Goal: Task Accomplishment & Management: Manage account settings

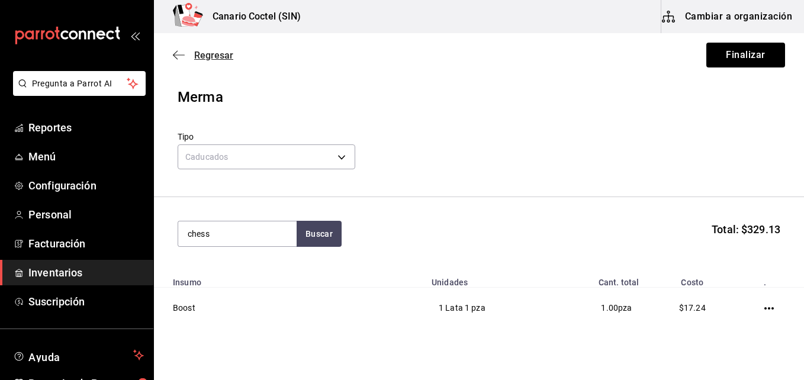
click at [196, 59] on span "Regresar" at bounding box center [213, 55] width 39 height 11
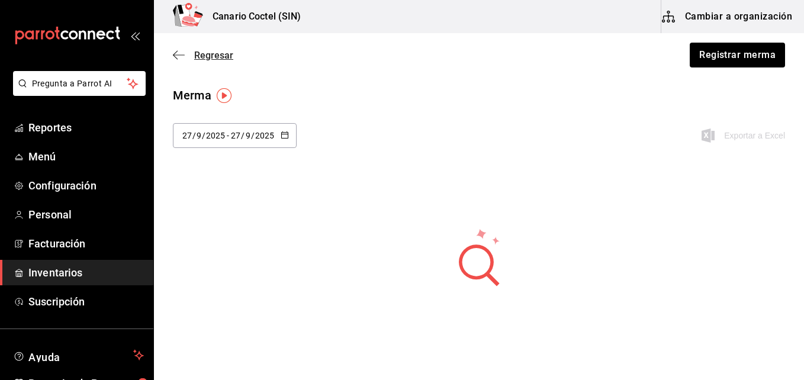
click at [199, 58] on span "Regresar" at bounding box center [213, 55] width 39 height 11
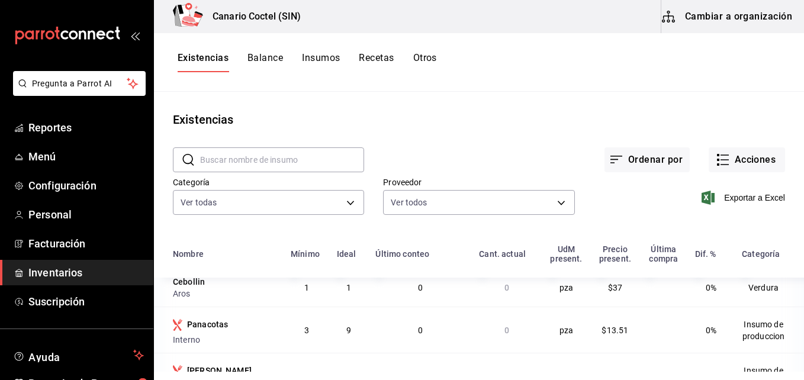
scroll to position [592, 0]
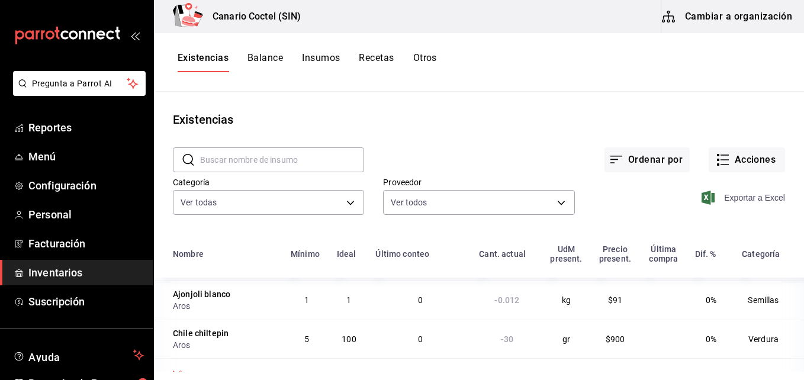
click at [742, 202] on span "Exportar a Excel" at bounding box center [744, 198] width 81 height 14
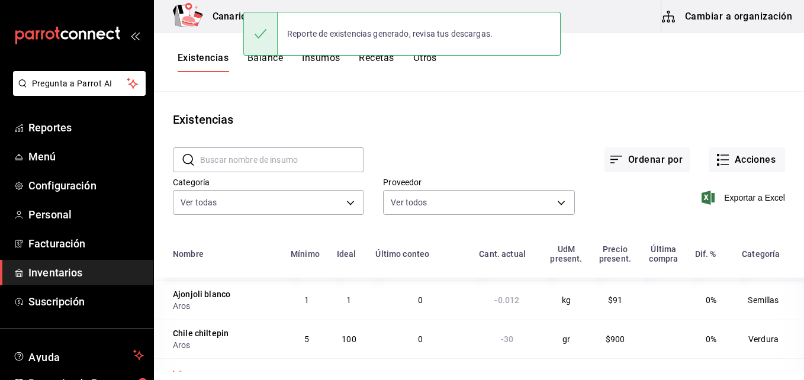
click at [439, 133] on div "Ordenar por Acciones" at bounding box center [574, 150] width 421 height 44
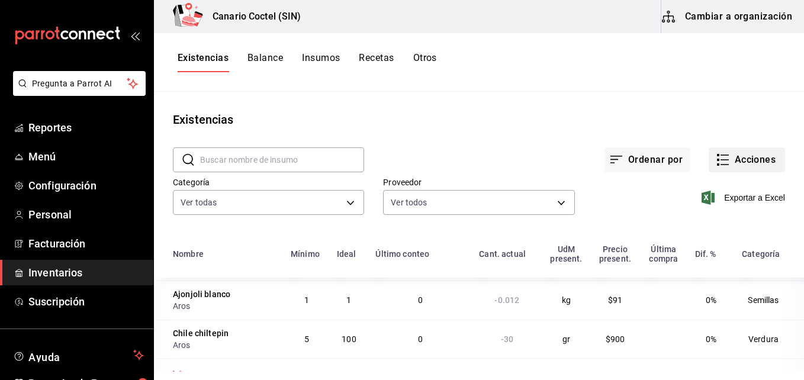
click at [749, 162] on button "Acciones" at bounding box center [746, 159] width 76 height 25
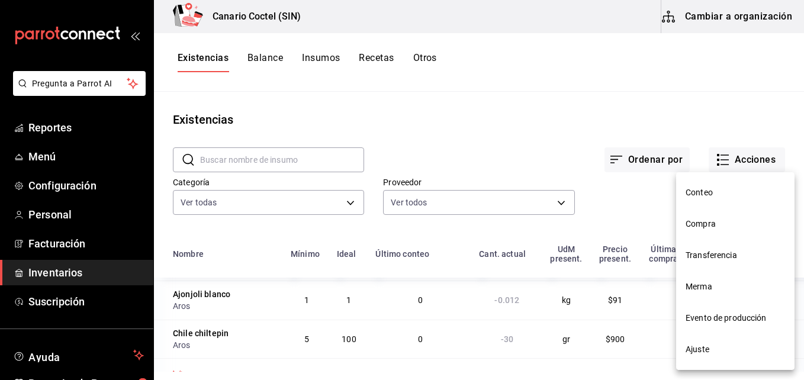
click at [698, 224] on span "Compra" at bounding box center [734, 224] width 99 height 12
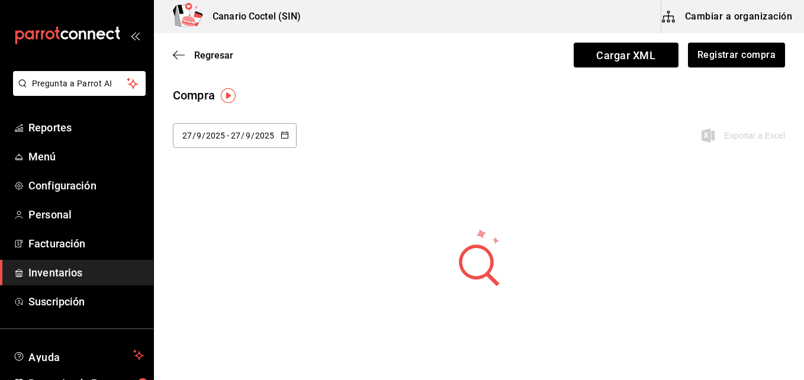
click at [284, 137] on icon "button" at bounding box center [285, 135] width 8 height 8
click at [189, 199] on li "Ayer" at bounding box center [229, 199] width 112 height 27
type input "[DATE]"
type input "26"
type input "[DATE]"
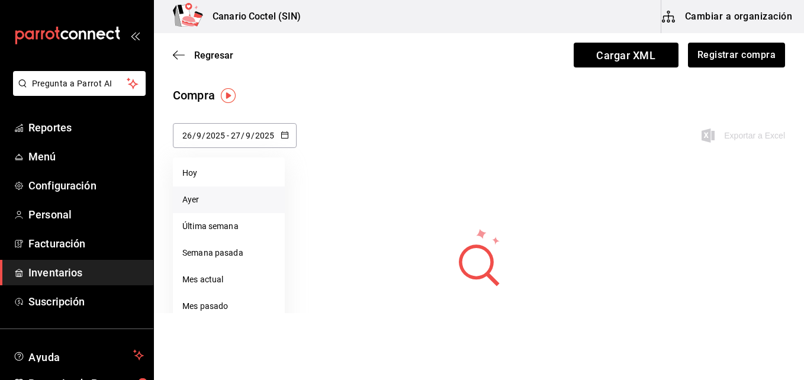
type input "26"
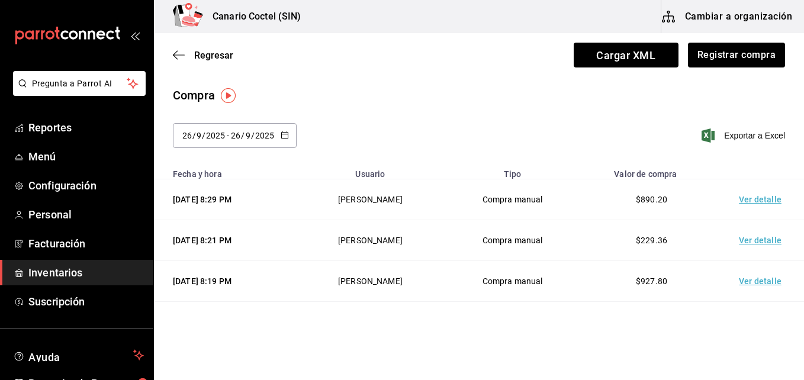
click at [740, 202] on td "Ver detalle" at bounding box center [762, 199] width 83 height 41
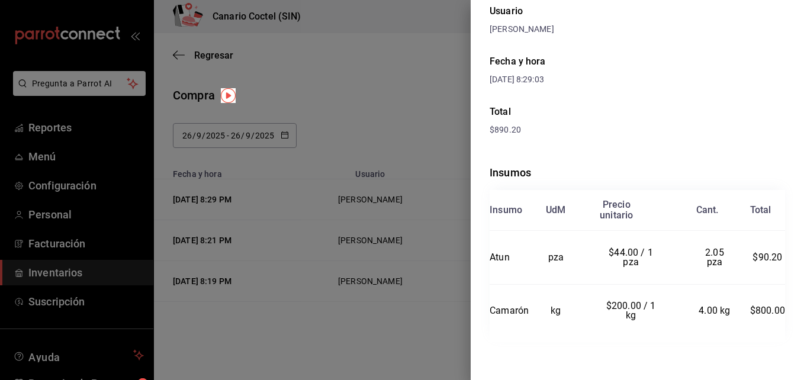
scroll to position [56, 0]
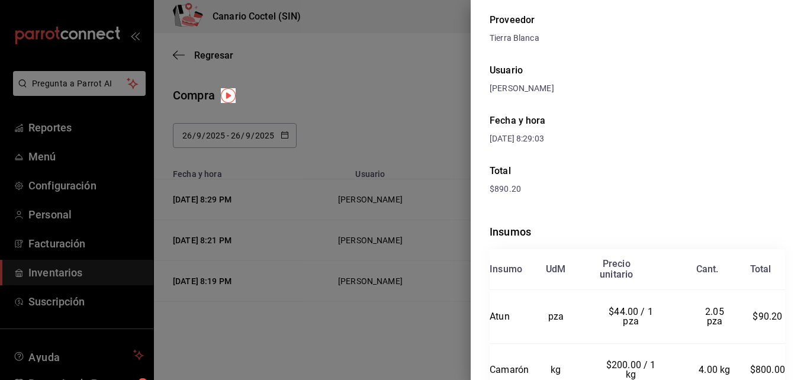
click at [445, 236] on div at bounding box center [402, 190] width 804 height 380
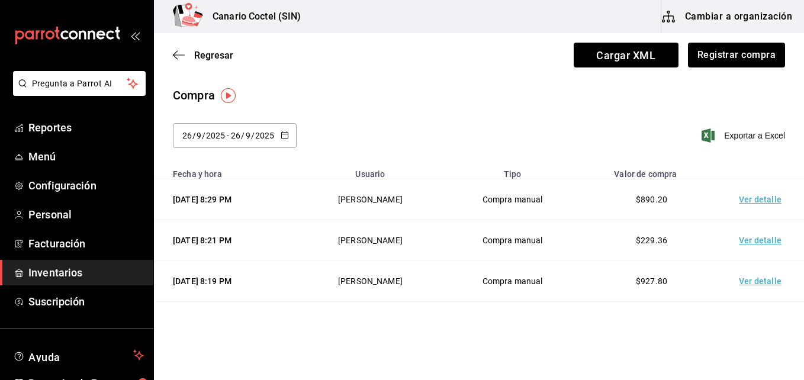
click at [761, 239] on td "Ver detalle" at bounding box center [762, 240] width 83 height 41
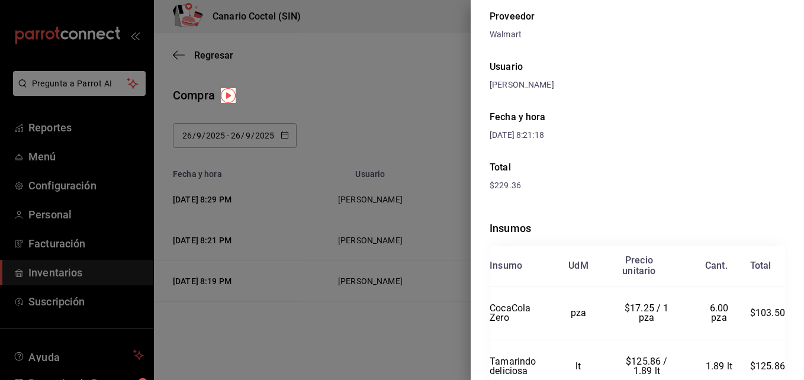
scroll to position [115, 0]
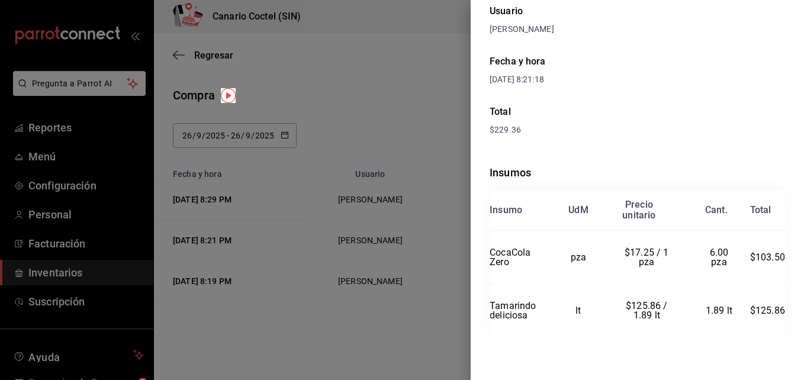
click at [444, 324] on div at bounding box center [402, 190] width 804 height 380
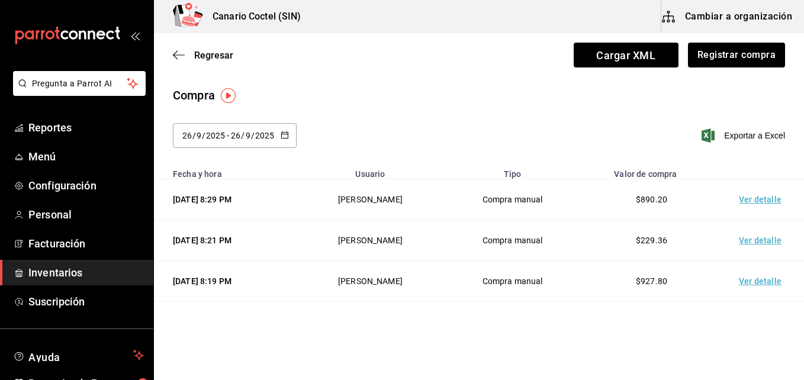
click at [741, 281] on td "Ver detalle" at bounding box center [762, 281] width 83 height 41
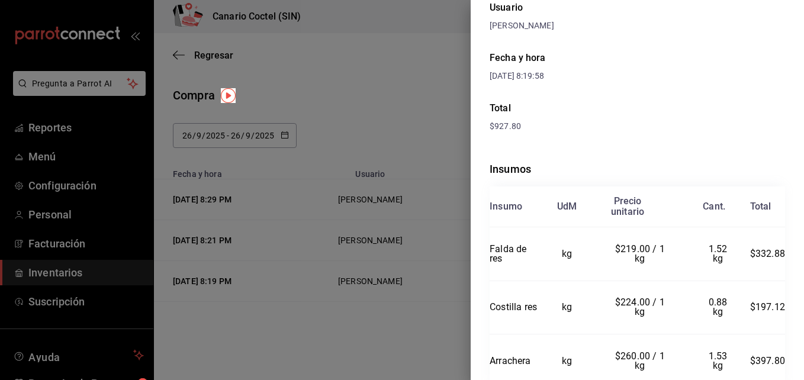
scroll to position [169, 0]
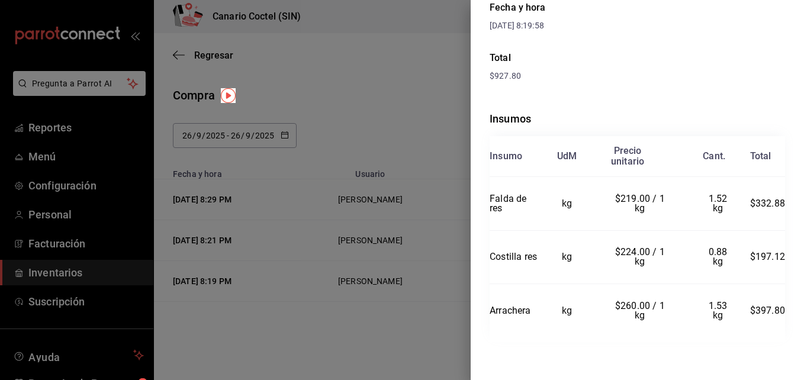
click at [415, 331] on div at bounding box center [402, 190] width 804 height 380
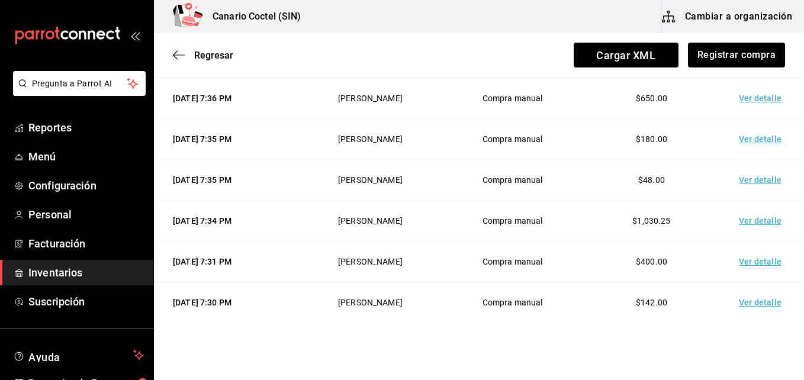
scroll to position [824, 0]
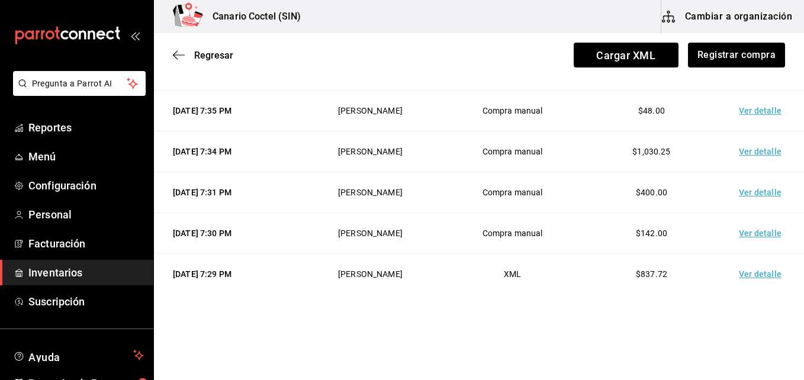
click at [766, 276] on td "Ver detalle" at bounding box center [762, 274] width 83 height 41
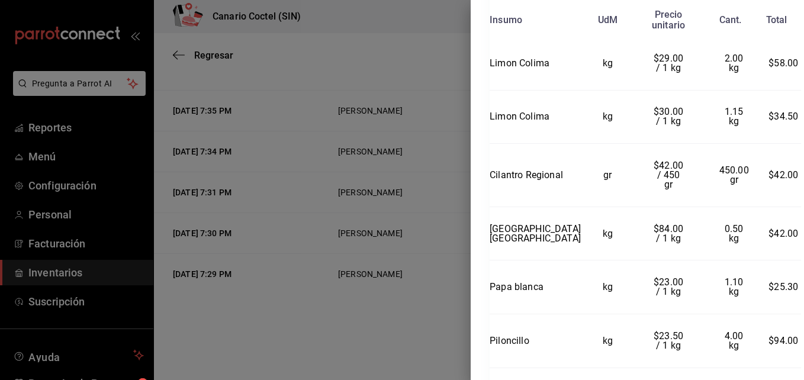
scroll to position [962, 0]
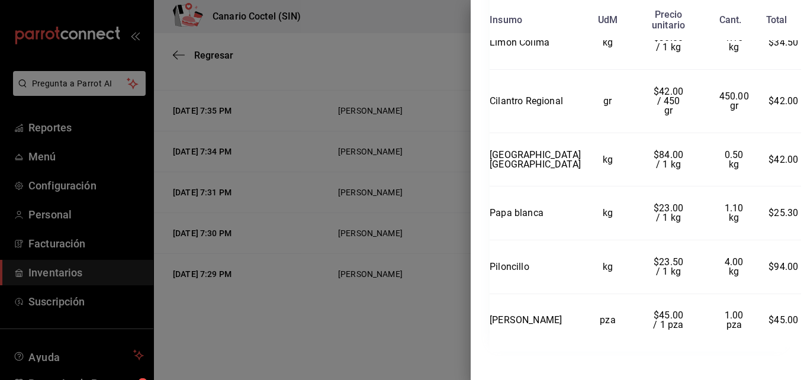
click at [420, 318] on div at bounding box center [402, 190] width 804 height 380
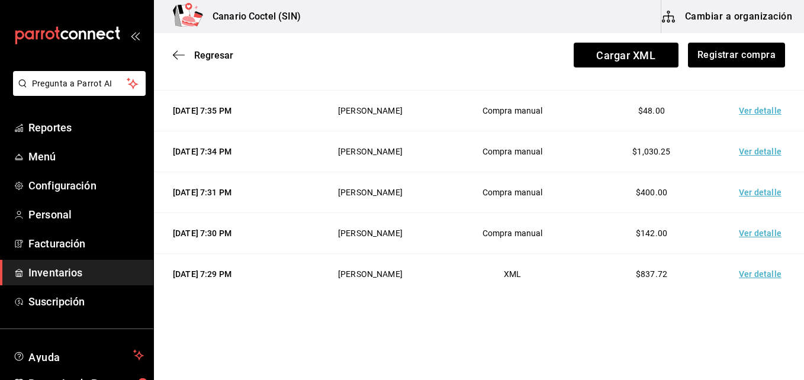
click at [762, 231] on td "Ver detalle" at bounding box center [762, 233] width 83 height 41
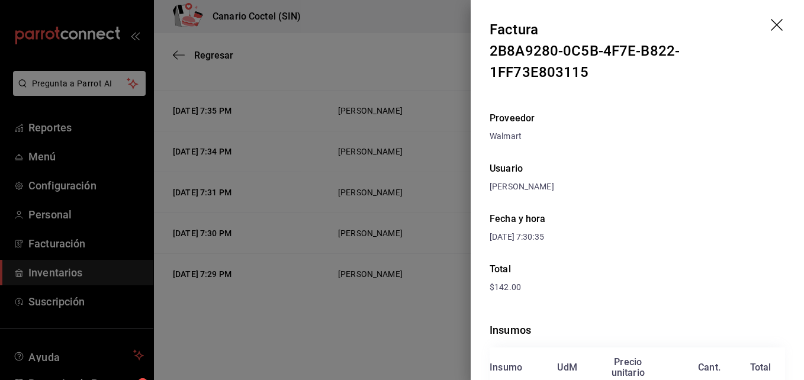
scroll to position [104, 0]
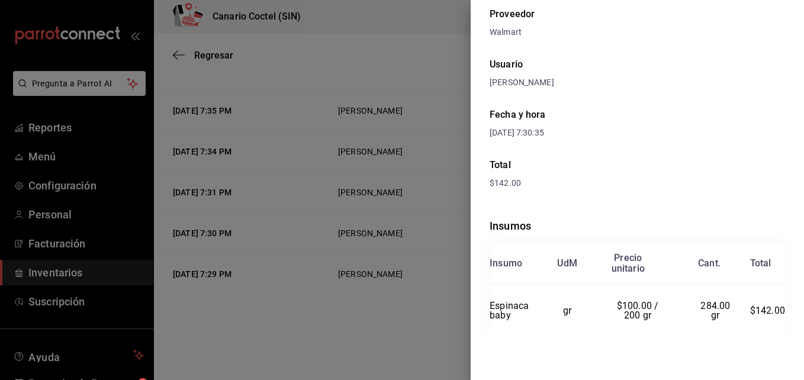
drag, startPoint x: 390, startPoint y: 357, endPoint x: 408, endPoint y: 343, distance: 22.8
click at [394, 354] on div at bounding box center [402, 190] width 804 height 380
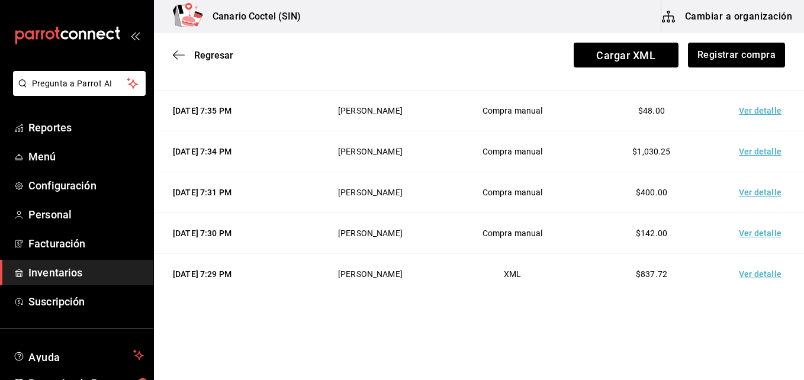
click at [754, 188] on td "Ver detalle" at bounding box center [762, 192] width 83 height 41
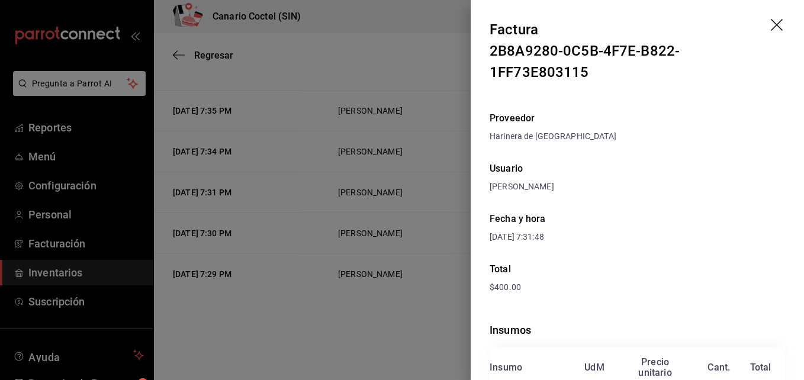
scroll to position [114, 0]
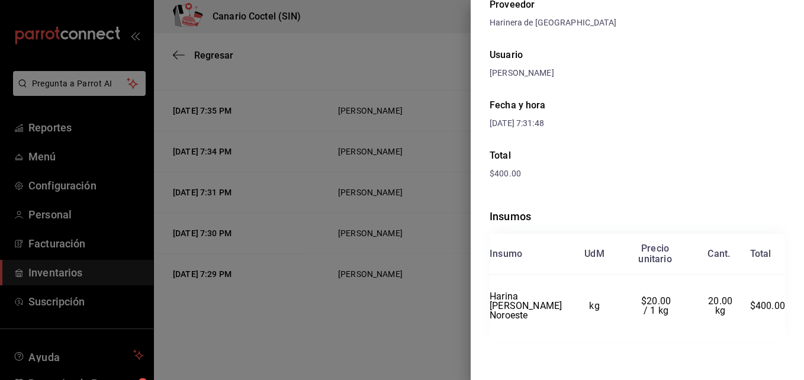
click at [420, 278] on div at bounding box center [402, 190] width 804 height 380
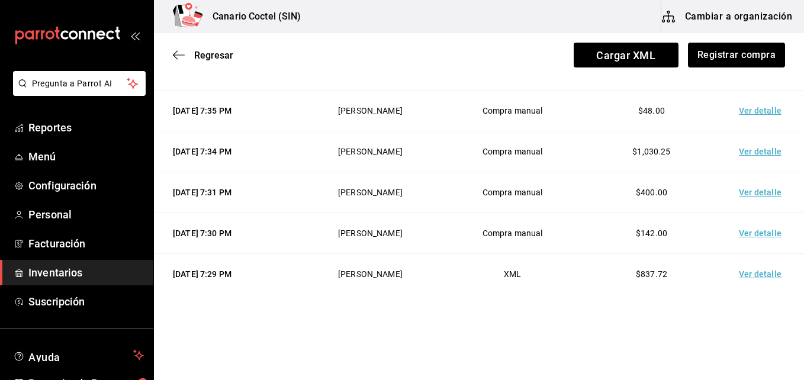
click at [753, 148] on td "Ver detalle" at bounding box center [762, 151] width 83 height 41
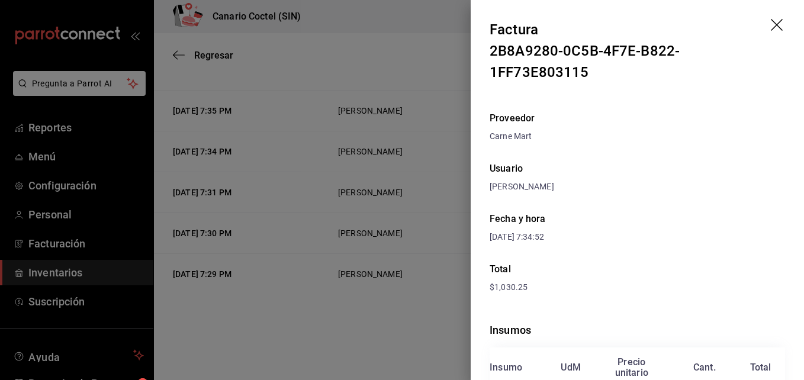
scroll to position [157, 0]
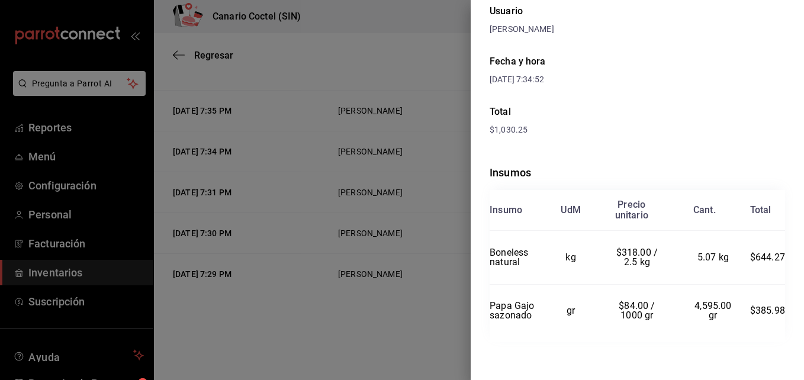
click at [392, 240] on div at bounding box center [402, 190] width 804 height 380
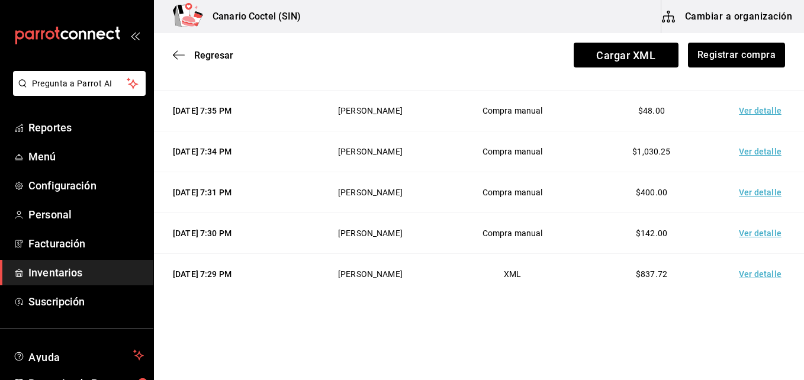
click at [755, 109] on td "Ver detalle" at bounding box center [762, 111] width 83 height 41
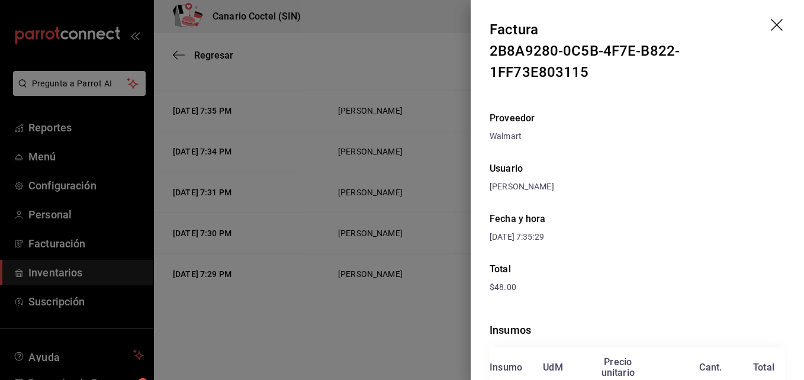
scroll to position [95, 0]
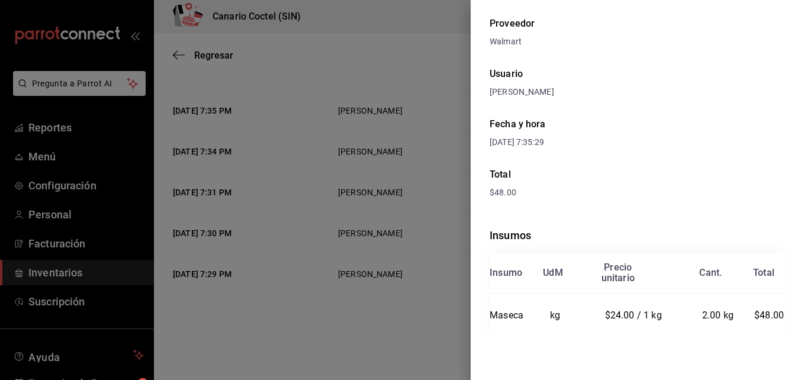
click at [343, 310] on div at bounding box center [402, 190] width 804 height 380
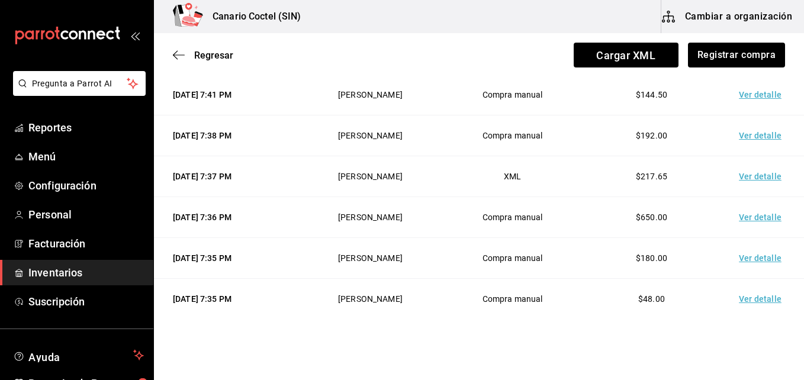
scroll to position [615, 0]
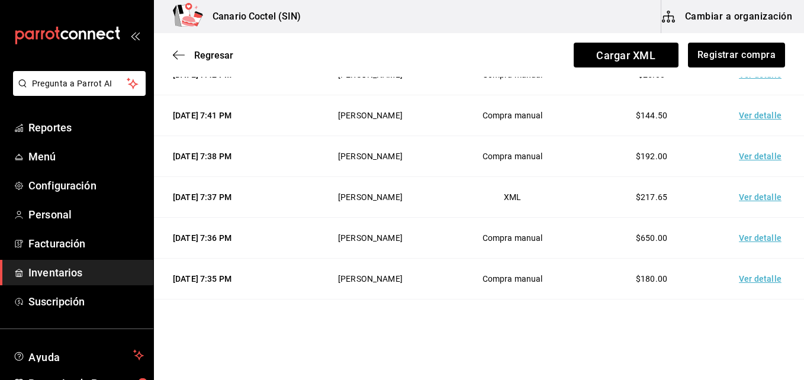
click at [760, 276] on td "Ver detalle" at bounding box center [762, 279] width 83 height 41
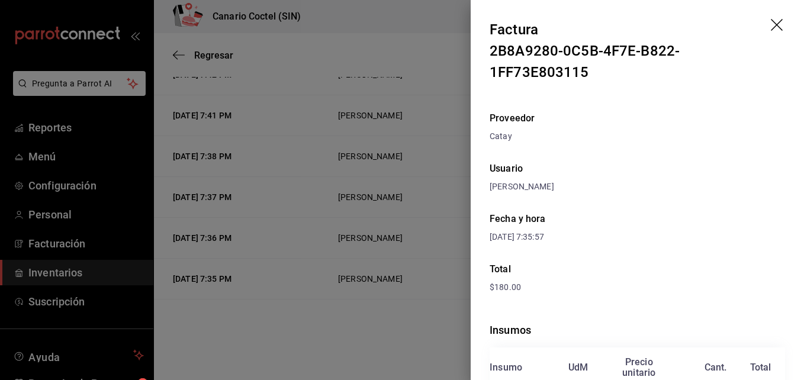
scroll to position [104, 0]
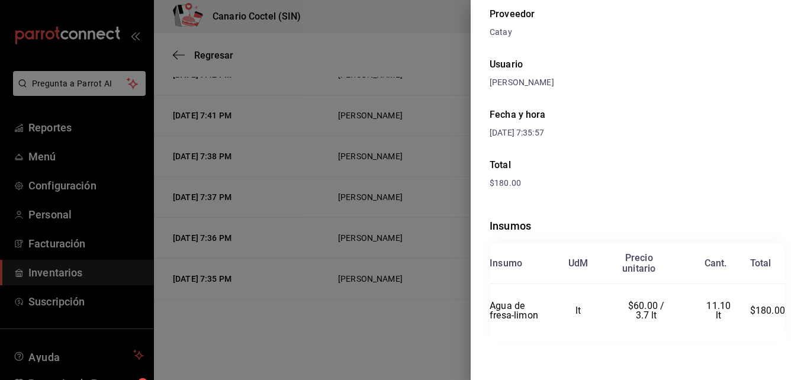
click at [330, 266] on div at bounding box center [402, 190] width 804 height 380
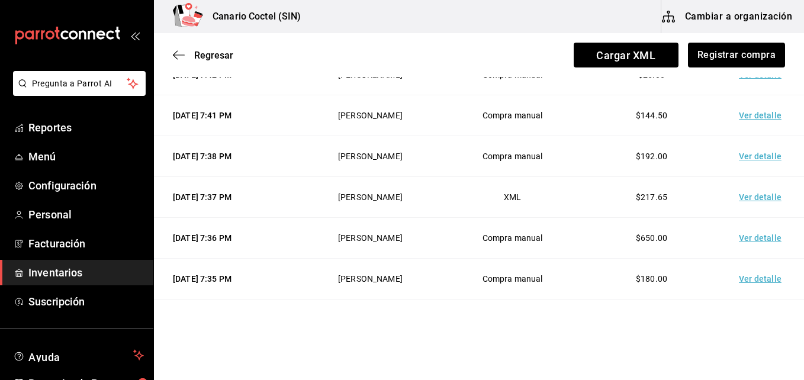
click at [740, 237] on td "Ver detalle" at bounding box center [762, 238] width 83 height 41
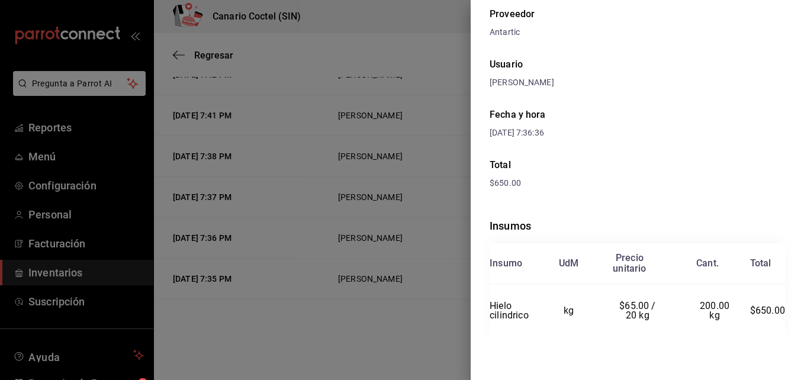
click at [395, 273] on div at bounding box center [402, 190] width 804 height 380
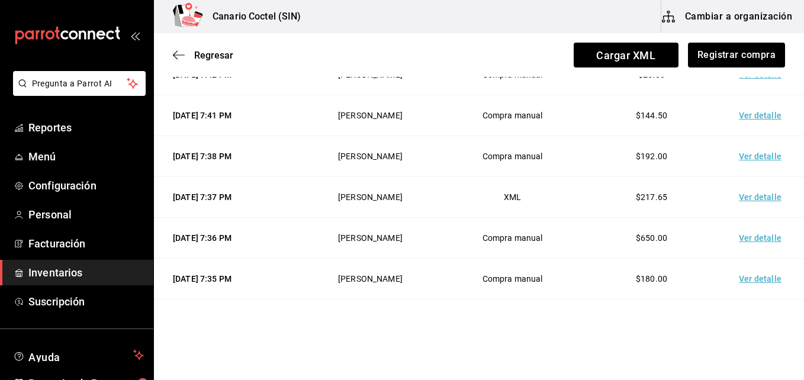
click at [760, 195] on td "Ver detalle" at bounding box center [762, 197] width 83 height 41
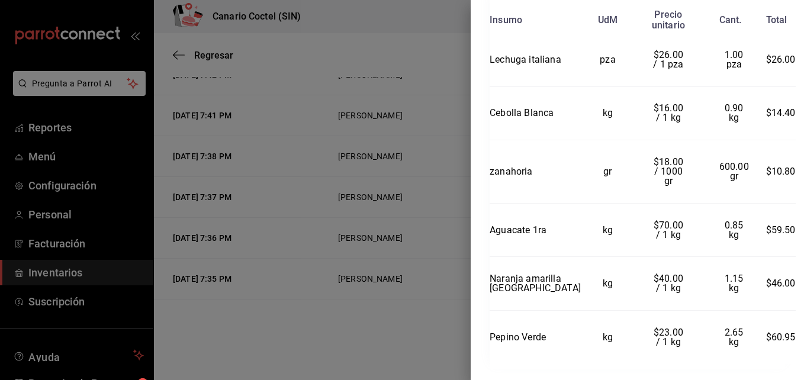
scroll to position [372, 0]
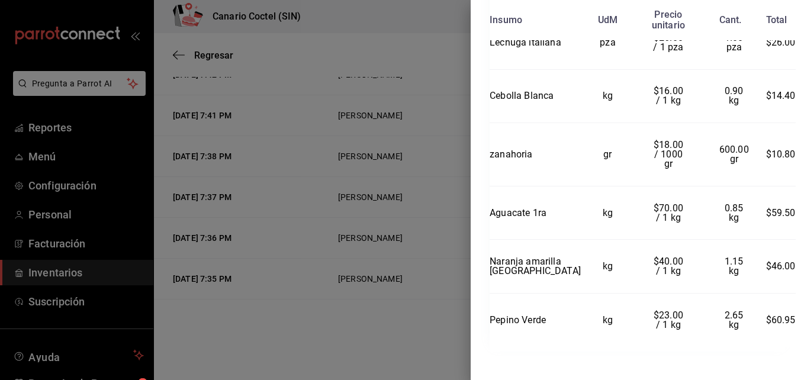
click at [359, 281] on div at bounding box center [402, 190] width 804 height 380
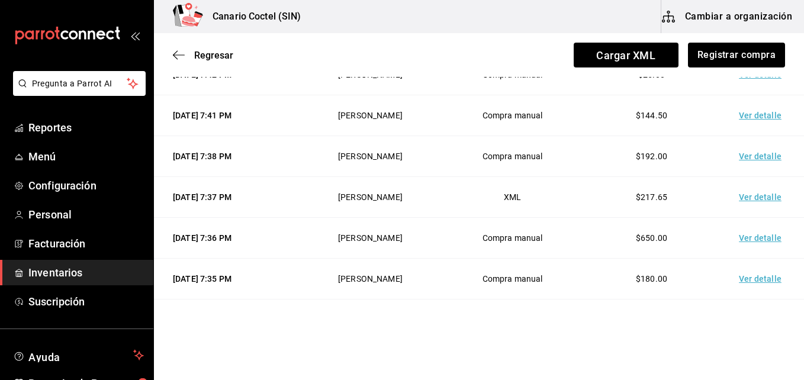
click at [747, 157] on td "Ver detalle" at bounding box center [762, 156] width 83 height 41
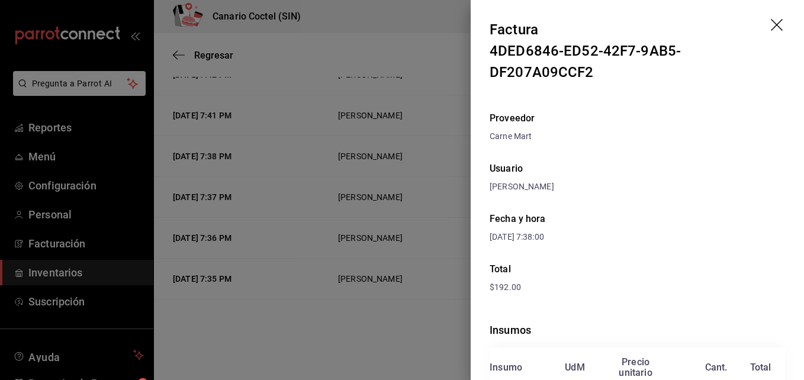
scroll to position [104, 0]
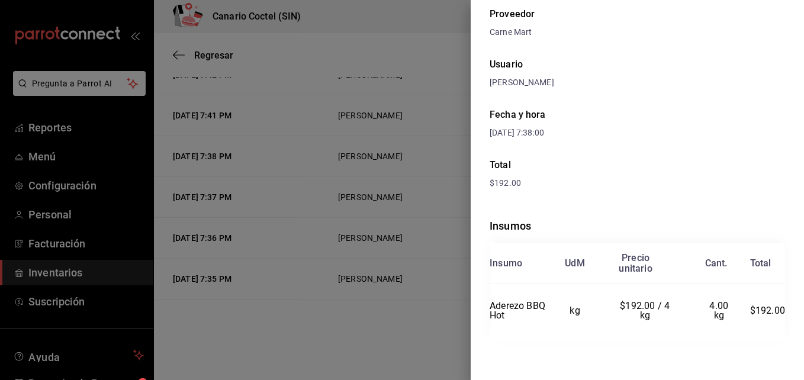
click at [389, 216] on div at bounding box center [402, 190] width 804 height 380
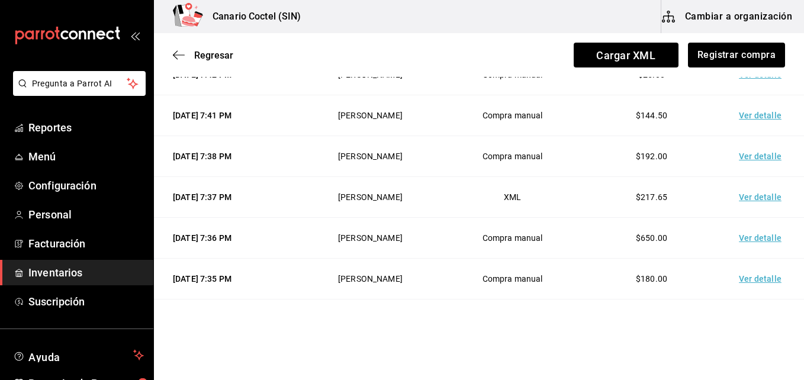
click at [741, 111] on td "Ver detalle" at bounding box center [762, 115] width 83 height 41
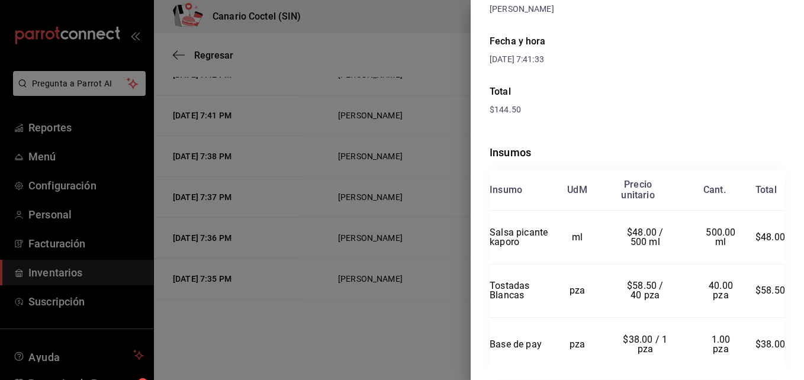
scroll to position [221, 0]
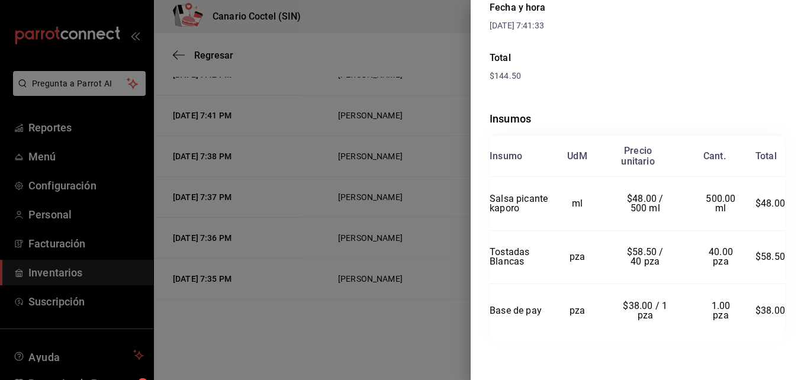
click at [414, 225] on div at bounding box center [402, 190] width 804 height 380
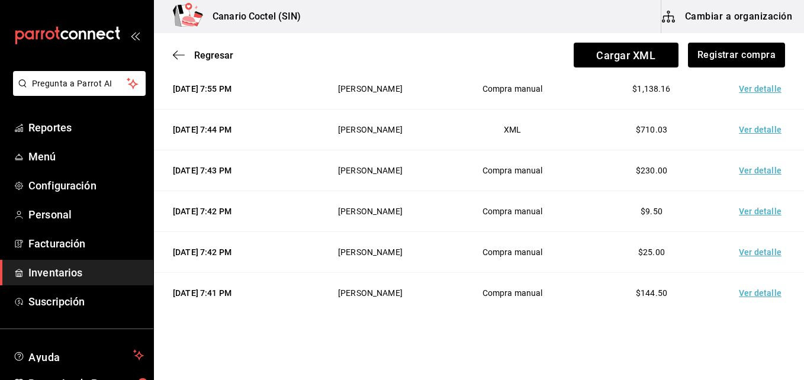
scroll to position [378, 0]
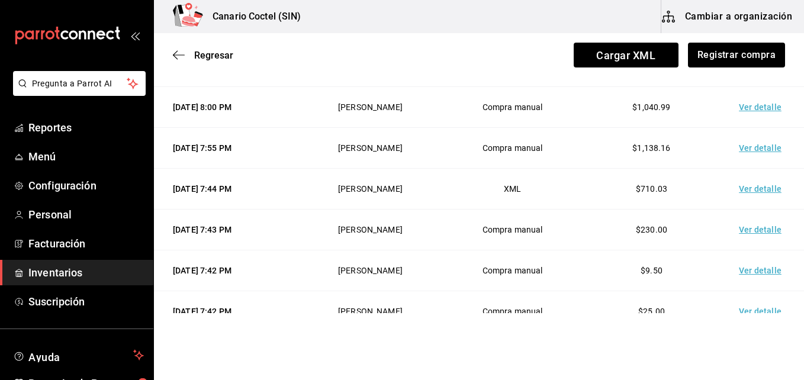
click at [746, 273] on td "Ver detalle" at bounding box center [762, 270] width 83 height 41
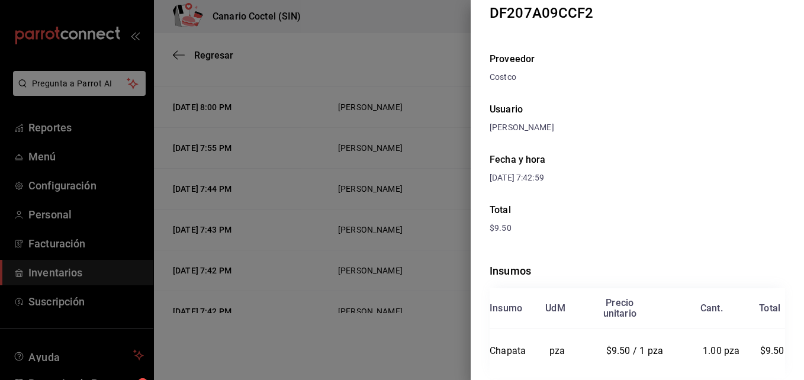
scroll to position [95, 0]
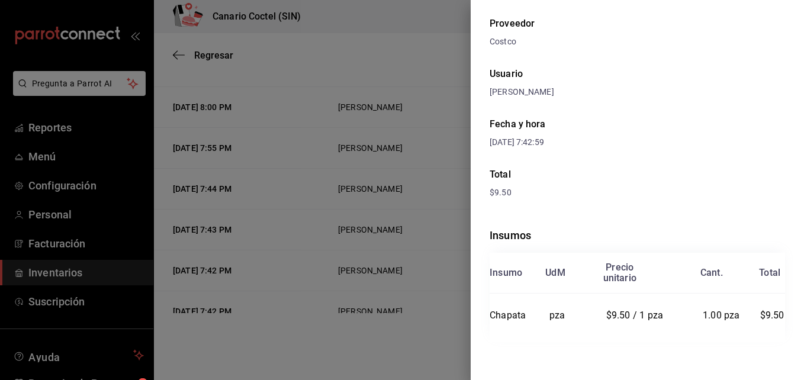
click at [415, 283] on div at bounding box center [402, 190] width 804 height 380
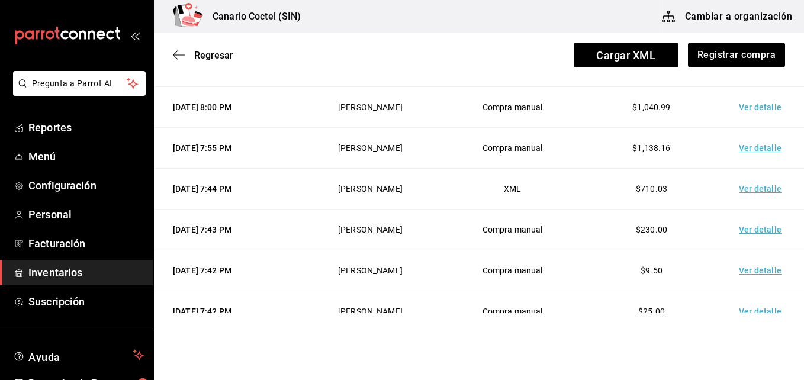
click at [750, 275] on td "Ver detalle" at bounding box center [762, 270] width 83 height 41
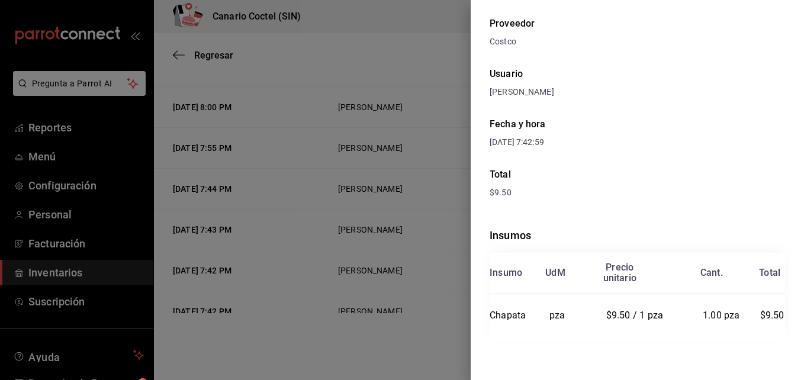
click at [419, 248] on div at bounding box center [402, 190] width 804 height 380
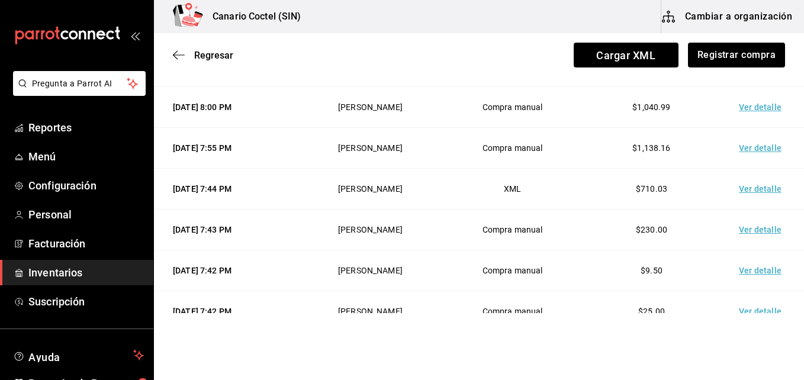
click at [765, 271] on td "Ver detalle" at bounding box center [762, 270] width 83 height 41
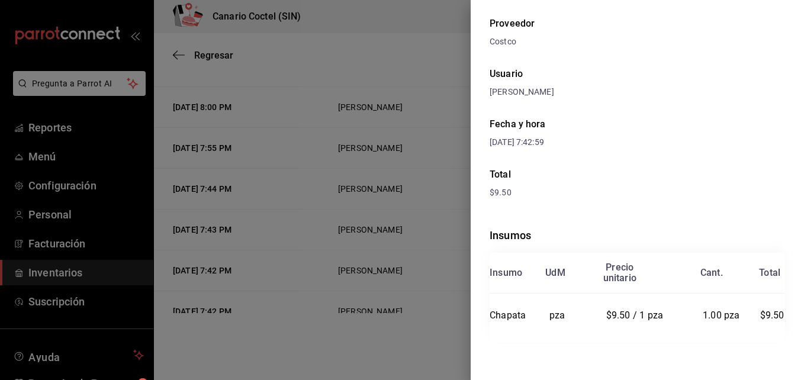
click at [412, 275] on div at bounding box center [402, 190] width 804 height 380
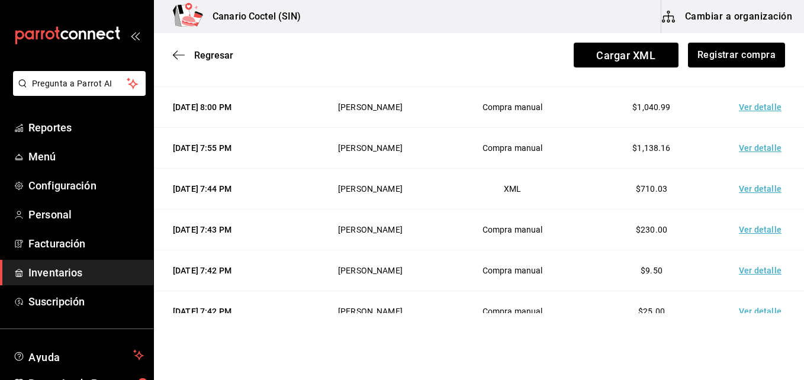
click at [743, 229] on td "Ver detalle" at bounding box center [762, 230] width 83 height 41
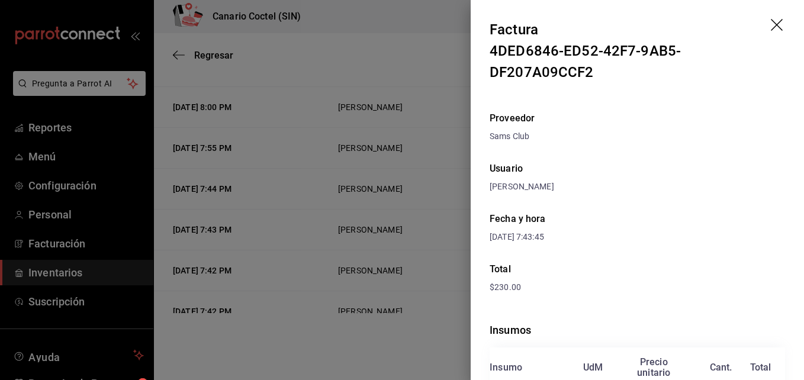
scroll to position [104, 0]
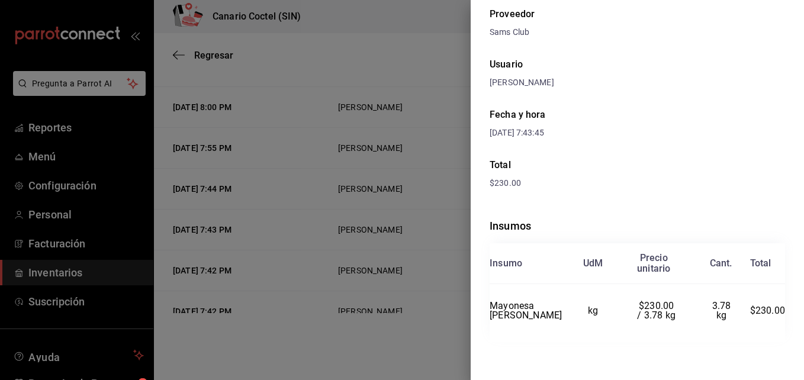
click at [408, 302] on div at bounding box center [402, 190] width 804 height 380
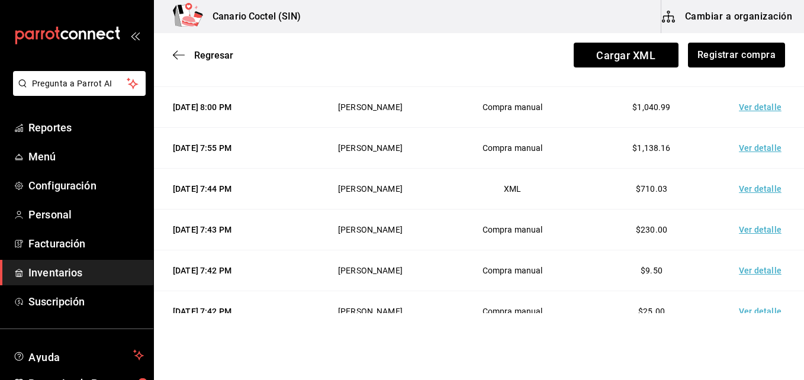
click at [769, 191] on td "Ver detalle" at bounding box center [762, 189] width 83 height 41
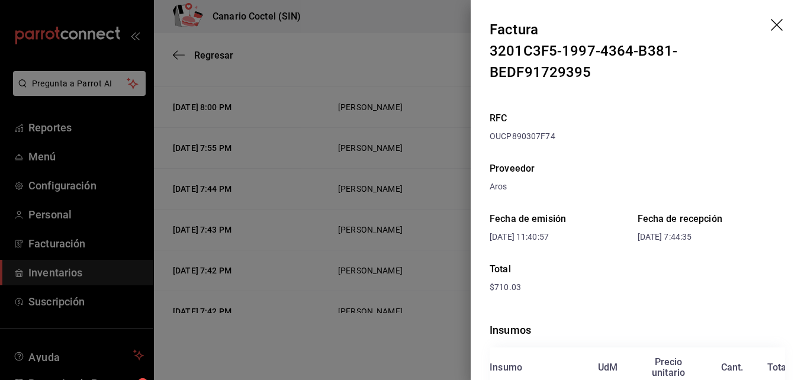
scroll to position [178, 0]
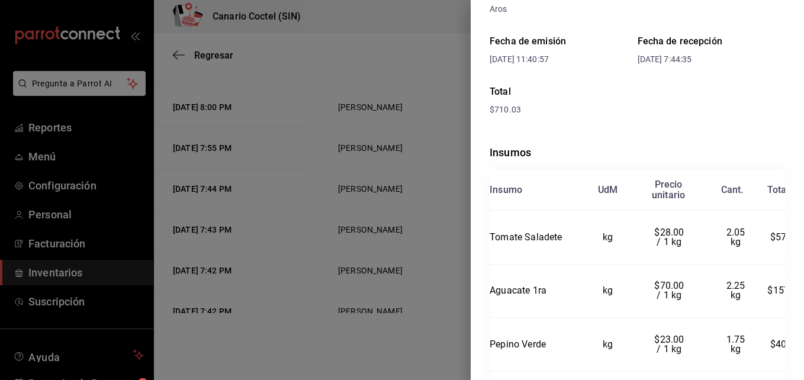
click at [442, 261] on div at bounding box center [402, 190] width 804 height 380
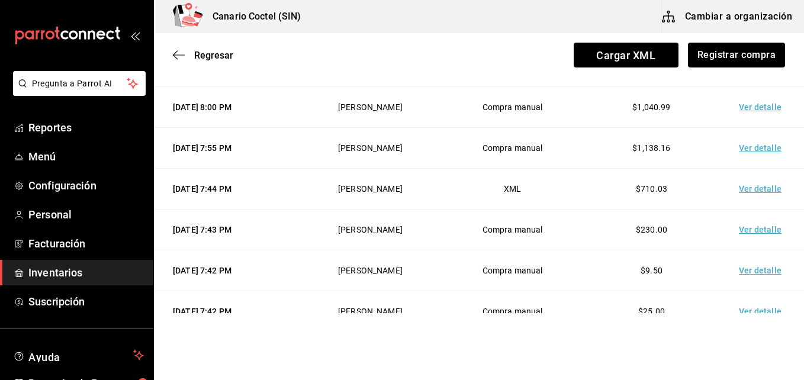
click at [763, 143] on td "Ver detalle" at bounding box center [762, 148] width 83 height 41
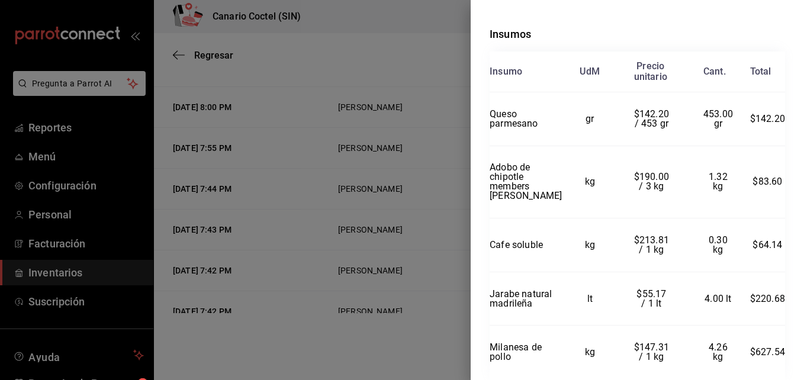
scroll to position [347, 0]
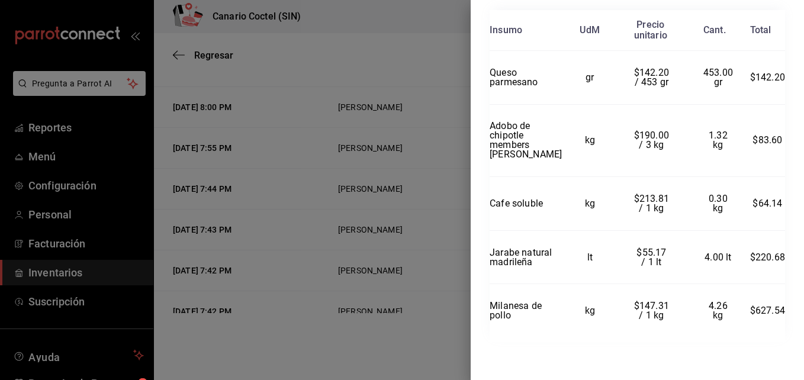
click at [458, 215] on div at bounding box center [402, 190] width 804 height 380
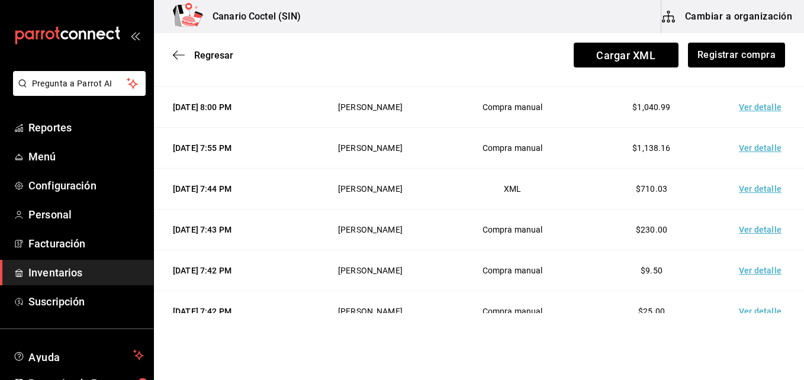
click at [745, 106] on td "Ver detalle" at bounding box center [762, 107] width 83 height 41
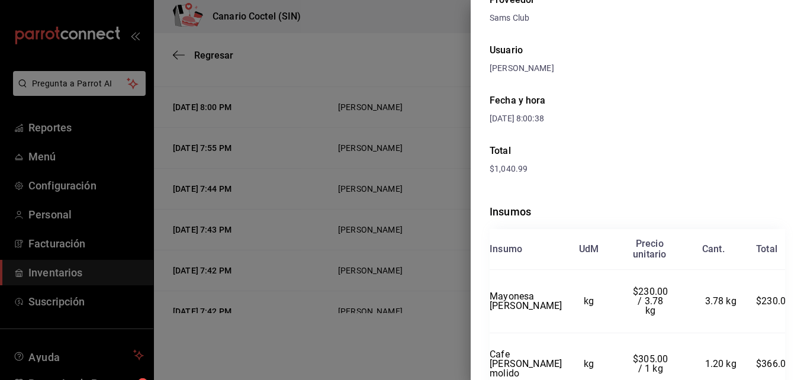
scroll to position [221, 0]
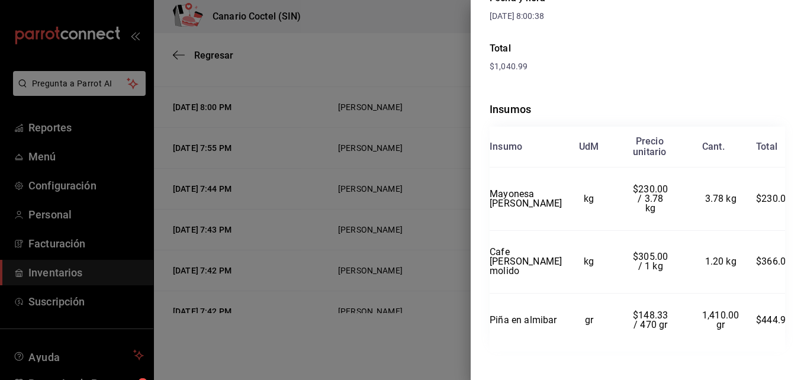
click at [405, 234] on div at bounding box center [402, 190] width 804 height 380
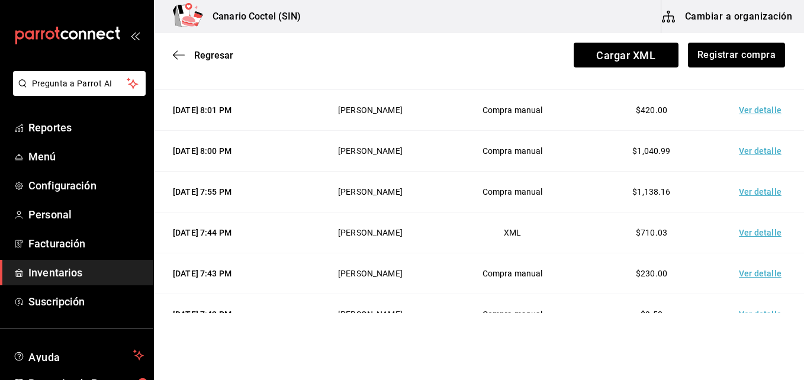
scroll to position [332, 0]
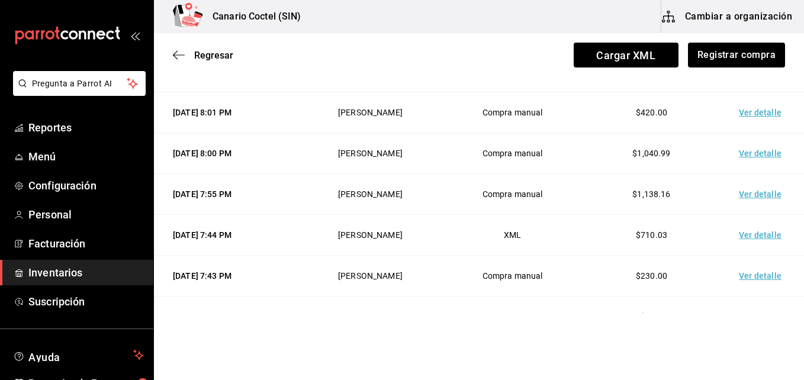
click at [762, 114] on td "Ver detalle" at bounding box center [762, 112] width 83 height 41
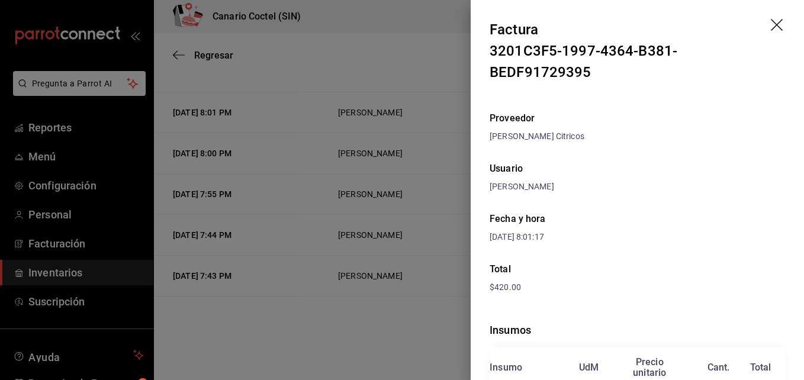
scroll to position [104, 0]
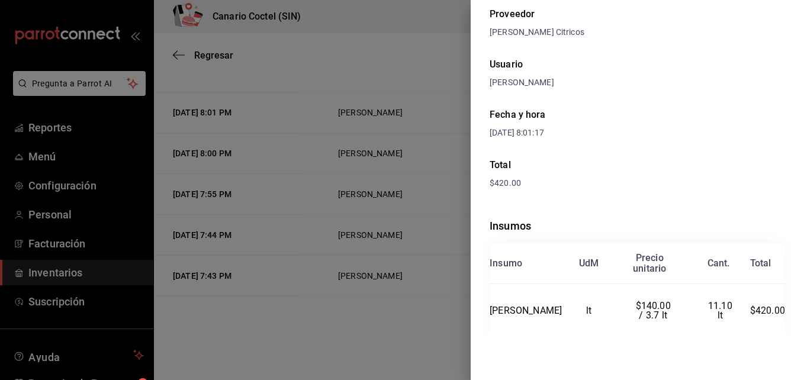
click at [396, 275] on div at bounding box center [402, 190] width 804 height 380
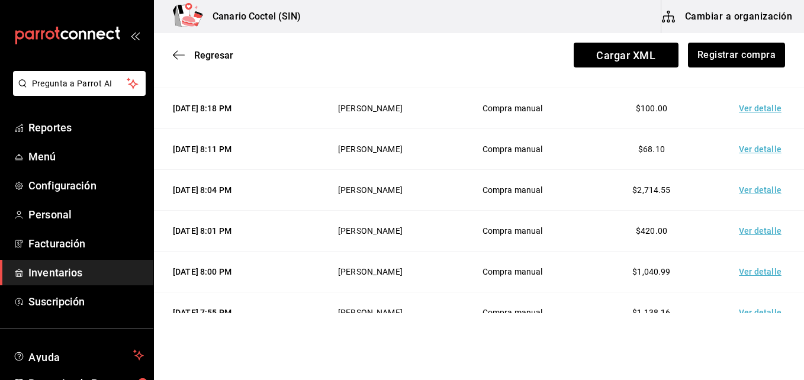
scroll to position [154, 0]
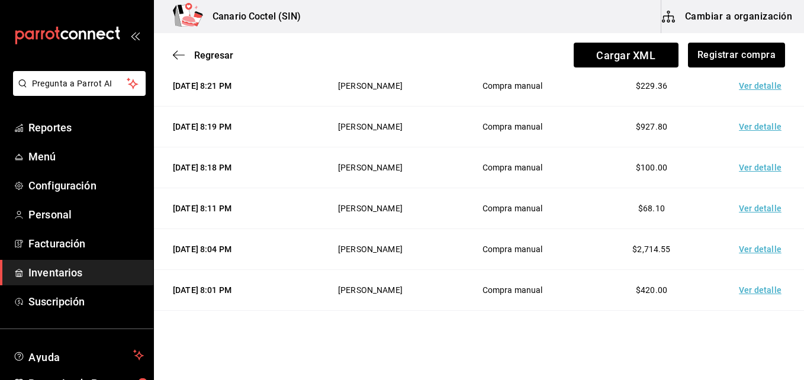
click at [758, 209] on td "Ver detalle" at bounding box center [762, 208] width 83 height 41
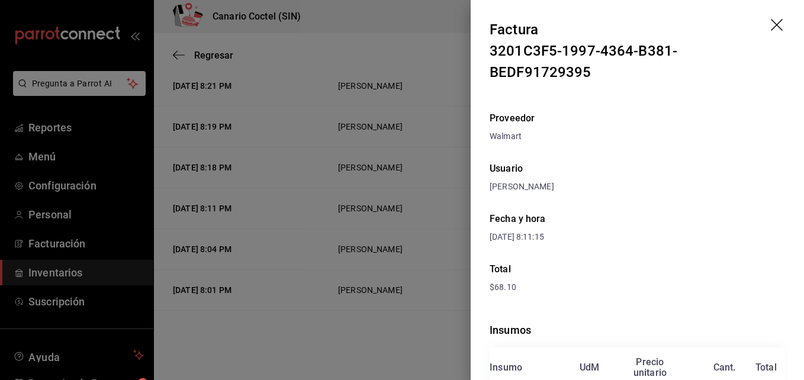
scroll to position [104, 0]
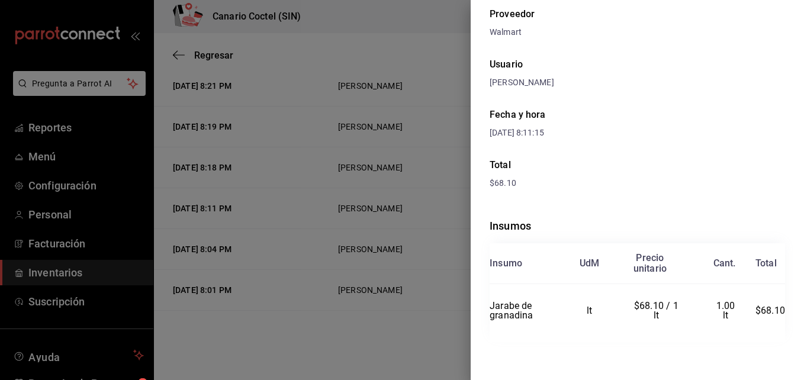
click at [421, 256] on div at bounding box center [402, 190] width 804 height 380
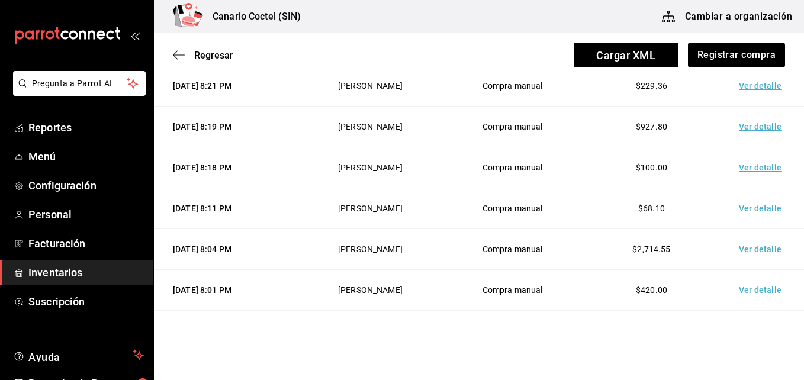
click at [753, 123] on td "Ver detalle" at bounding box center [762, 127] width 83 height 41
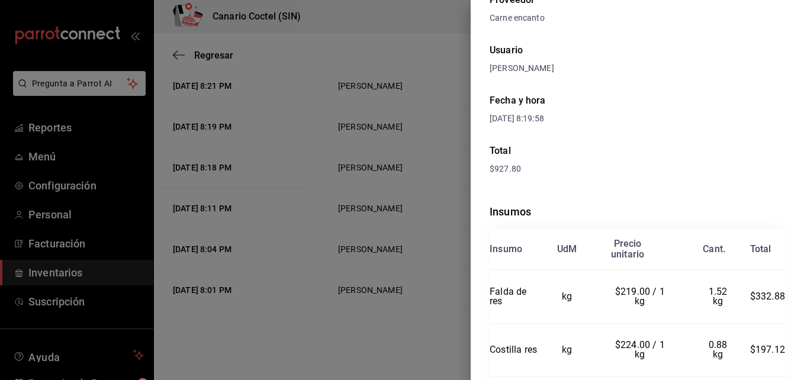
scroll to position [211, 0]
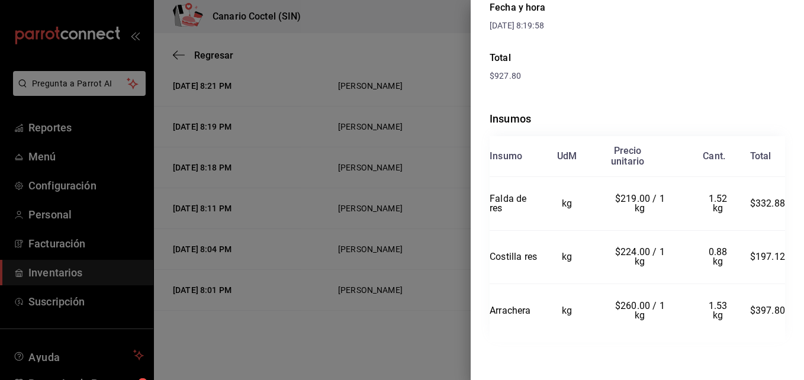
click at [420, 225] on div at bounding box center [402, 190] width 804 height 380
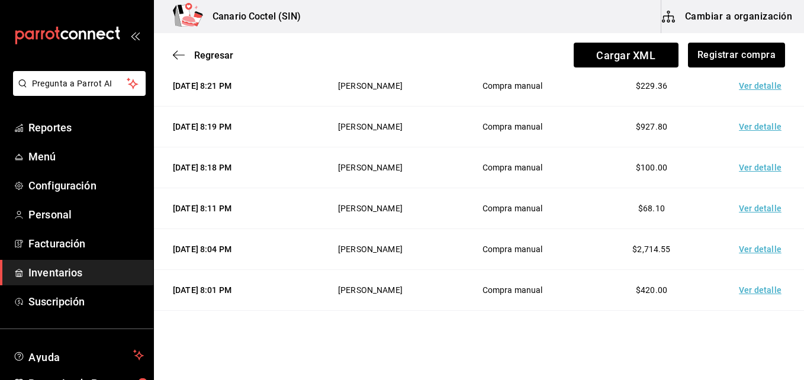
click at [755, 85] on td "Ver detalle" at bounding box center [762, 86] width 83 height 41
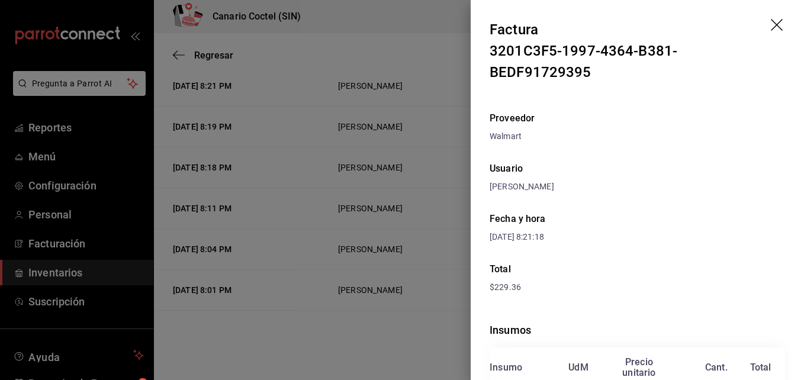
scroll to position [157, 0]
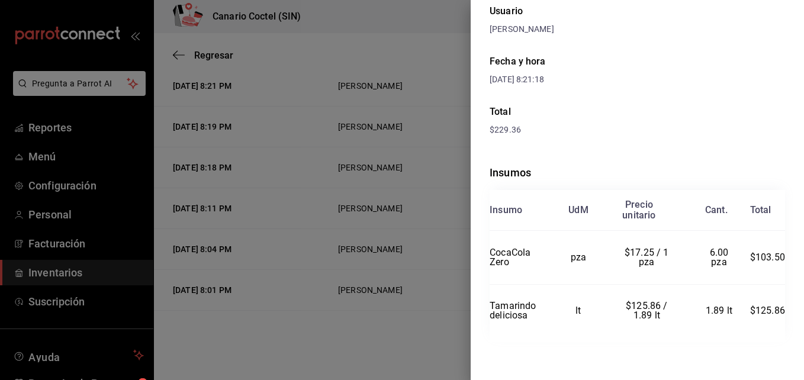
click at [407, 314] on div at bounding box center [402, 190] width 804 height 380
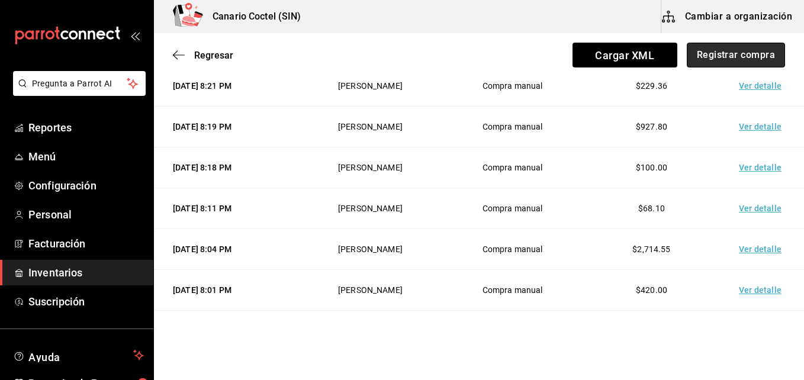
click at [759, 53] on button "Registrar compra" at bounding box center [736, 55] width 98 height 25
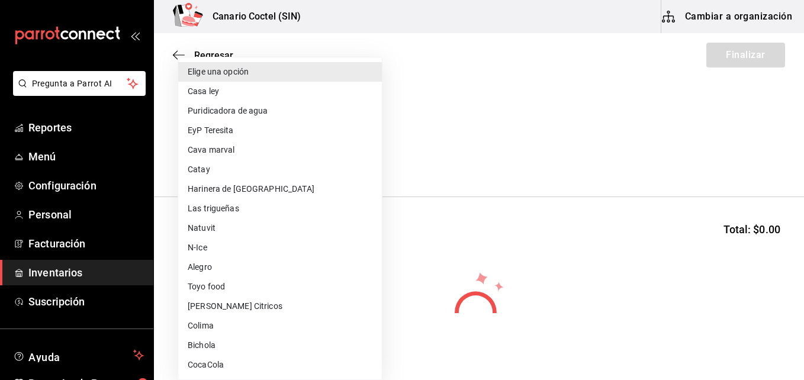
click at [371, 156] on body "Pregunta a Parrot AI Reportes Menú Configuración Personal Facturación Inventari…" at bounding box center [402, 156] width 804 height 313
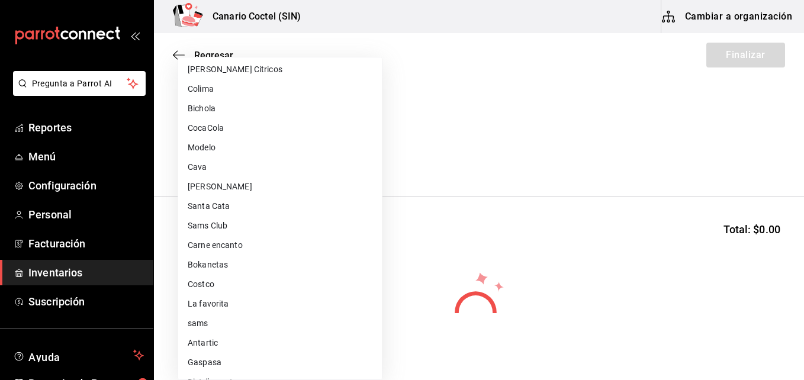
scroll to position [296, 0]
click at [239, 340] on li "Walmart" at bounding box center [280, 343] width 204 height 20
type input "368951de-21f5-4266-aec8-27b013a2c4b1"
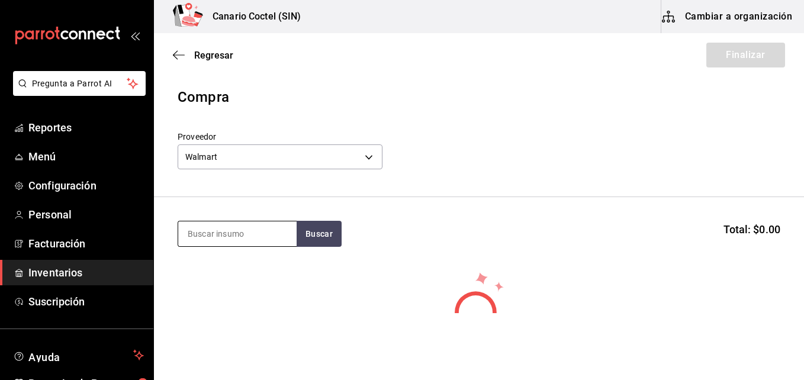
click at [226, 233] on input at bounding box center [237, 233] width 118 height 25
type input "vel"
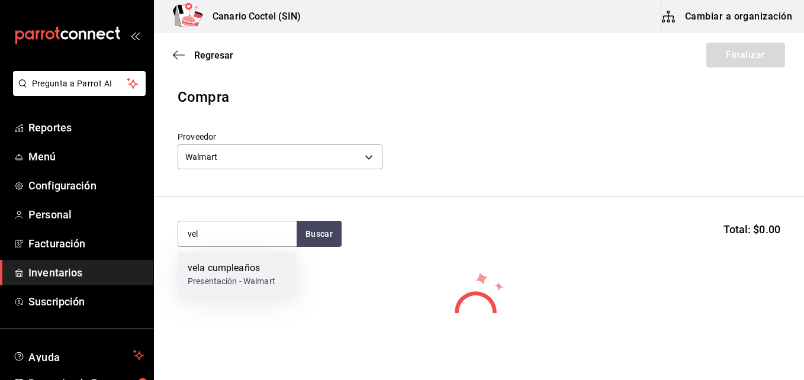
click at [230, 268] on div "vela cumpleaños" at bounding box center [232, 268] width 88 height 14
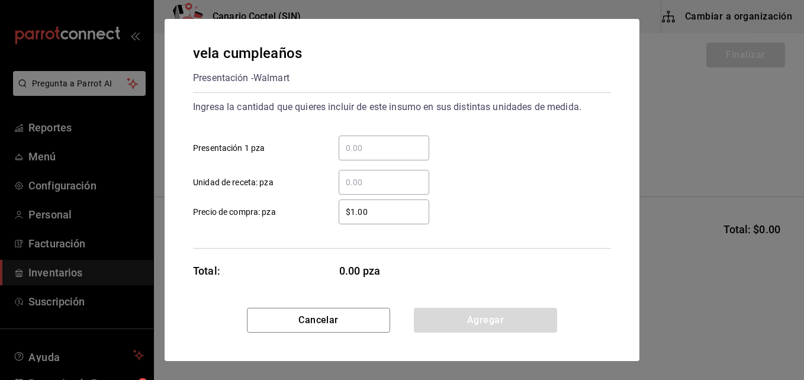
click at [362, 149] on input "​ Presentación 1 pza" at bounding box center [384, 148] width 91 height 14
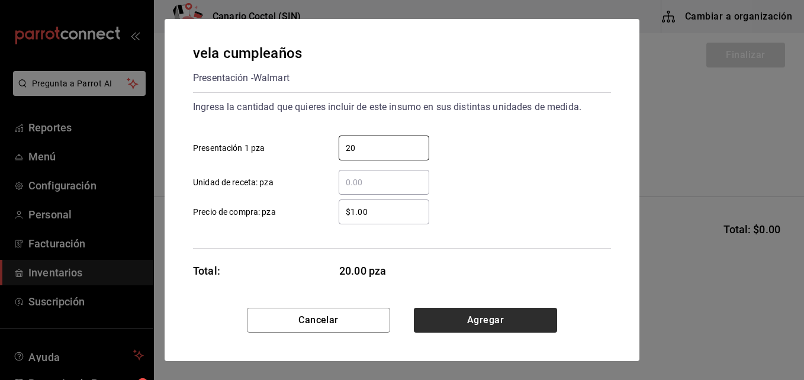
type input "20"
click at [492, 317] on button "Agregar" at bounding box center [485, 320] width 143 height 25
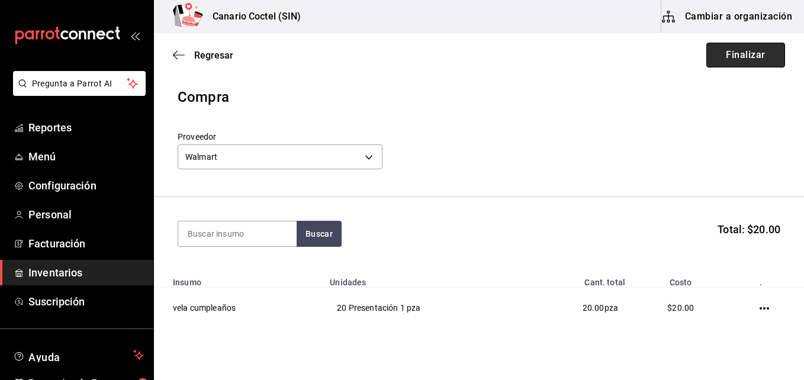
click at [751, 53] on button "Finalizar" at bounding box center [745, 55] width 79 height 25
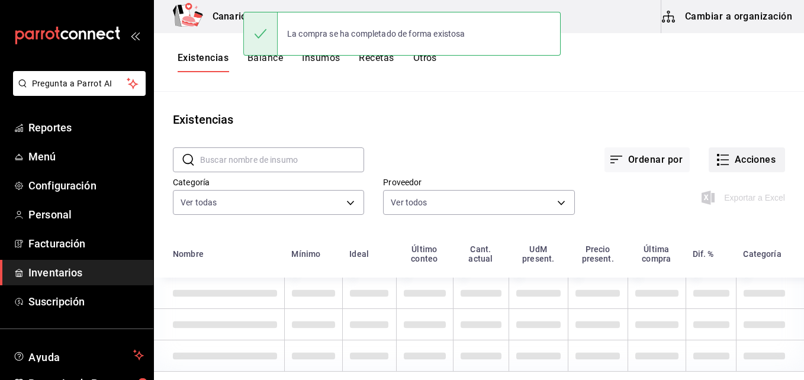
click at [737, 163] on button "Acciones" at bounding box center [746, 159] width 76 height 25
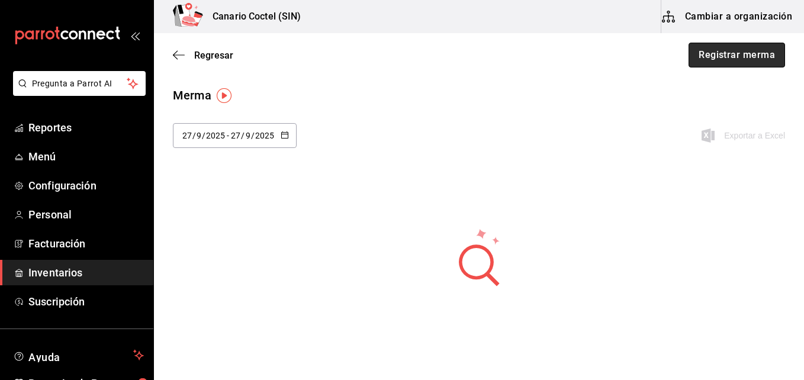
click at [738, 59] on button "Registrar merma" at bounding box center [736, 55] width 96 height 25
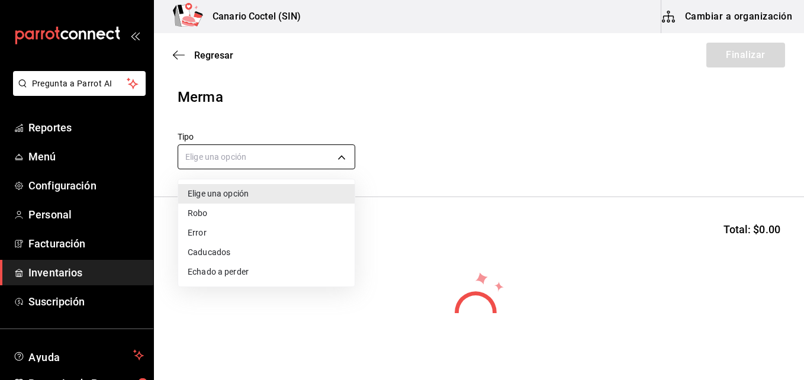
click at [347, 153] on body "Pregunta a Parrot AI Reportes Menú Configuración Personal Facturación Inventari…" at bounding box center [402, 156] width 804 height 313
click at [353, 86] on div at bounding box center [402, 190] width 804 height 380
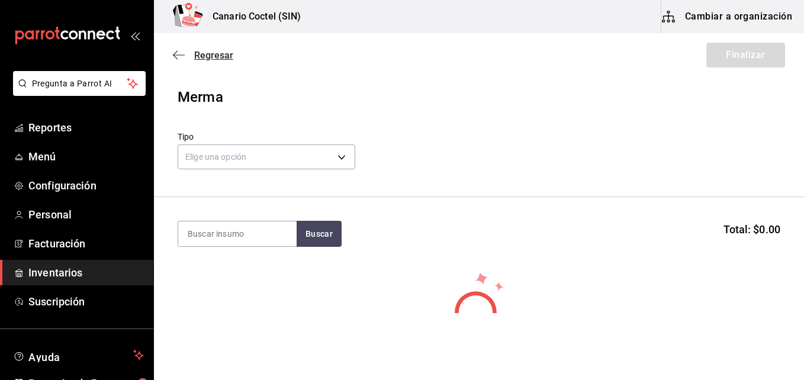
click at [195, 54] on span "Regresar" at bounding box center [213, 55] width 39 height 11
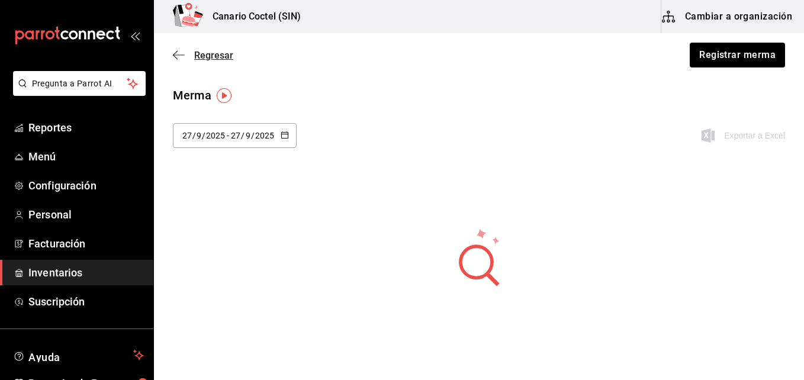
click at [199, 57] on span "Regresar" at bounding box center [213, 55] width 39 height 11
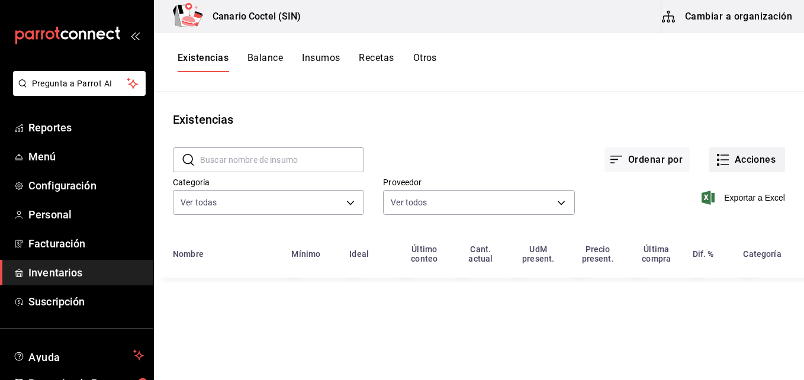
click at [742, 161] on button "Acciones" at bounding box center [746, 159] width 76 height 25
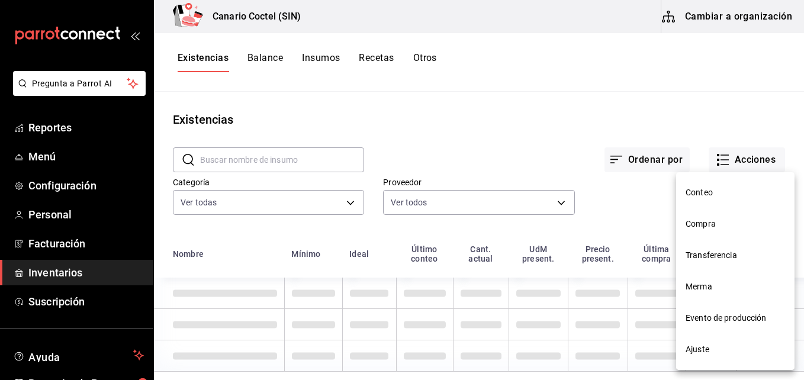
click at [711, 223] on span "Compra" at bounding box center [734, 224] width 99 height 12
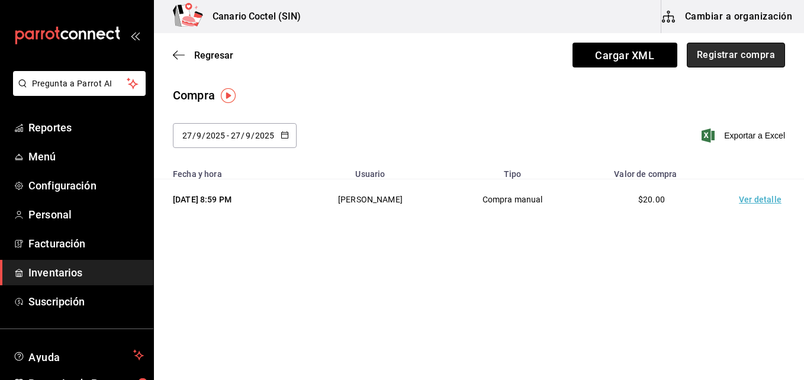
click at [727, 58] on button "Registrar compra" at bounding box center [736, 55] width 98 height 25
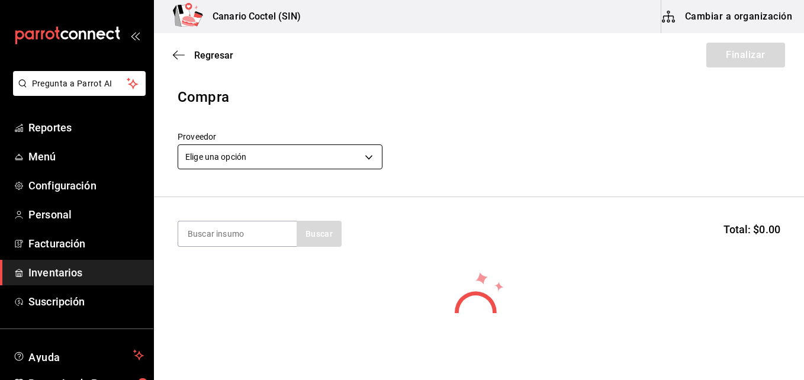
click at [366, 156] on body "Pregunta a Parrot AI Reportes Menú Configuración Personal Facturación Inventari…" at bounding box center [402, 156] width 804 height 313
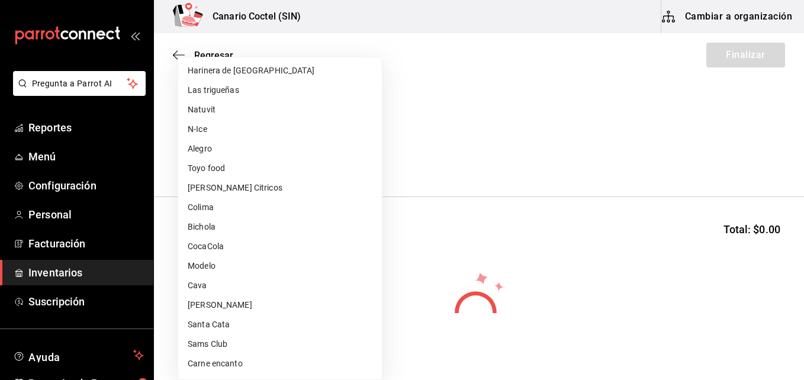
scroll to position [178, 0]
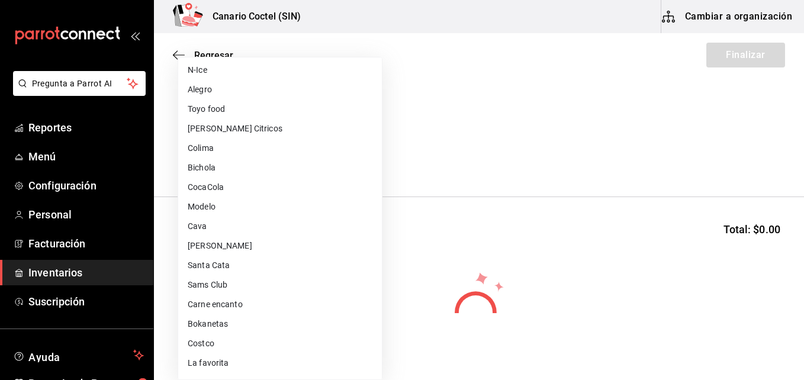
click at [218, 342] on li "Costco" at bounding box center [280, 344] width 204 height 20
type input "318cf0a0-d354-4919-95f6-0098ed00cd5b"
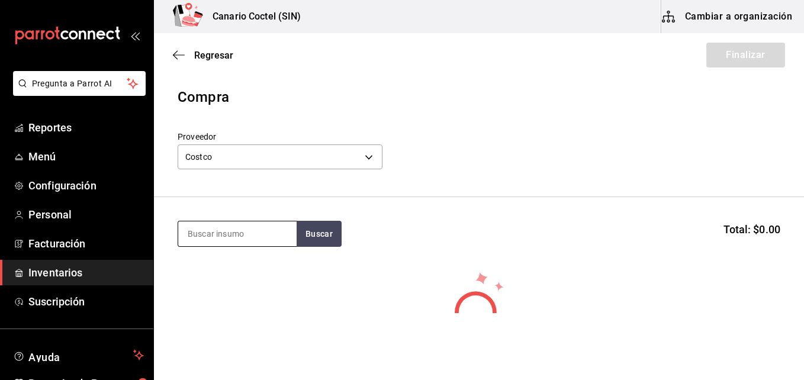
click at [217, 236] on input at bounding box center [237, 233] width 118 height 25
type input "cha"
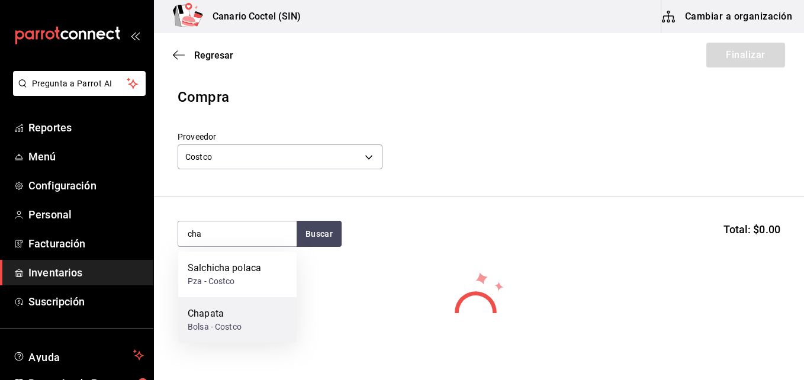
click at [233, 316] on div "Chapata" at bounding box center [215, 314] width 54 height 14
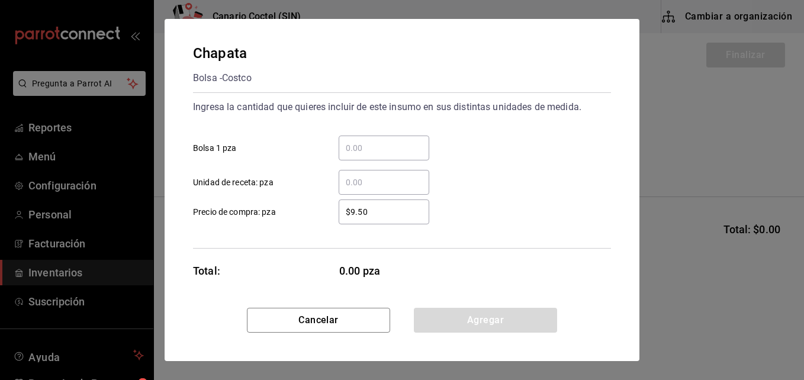
click at [358, 147] on input "​ Bolsa 1 pza" at bounding box center [384, 148] width 91 height 14
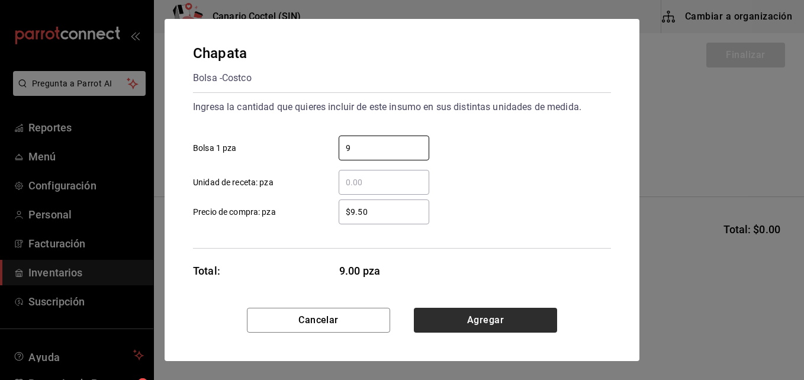
type input "9"
click at [483, 317] on button "Agregar" at bounding box center [485, 320] width 143 height 25
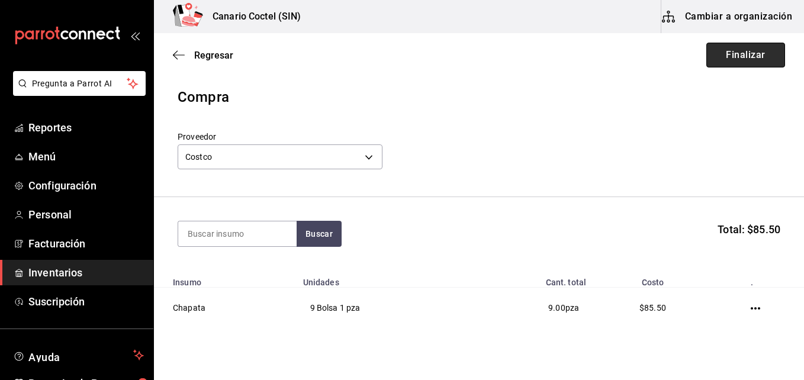
click at [750, 59] on button "Finalizar" at bounding box center [745, 55] width 79 height 25
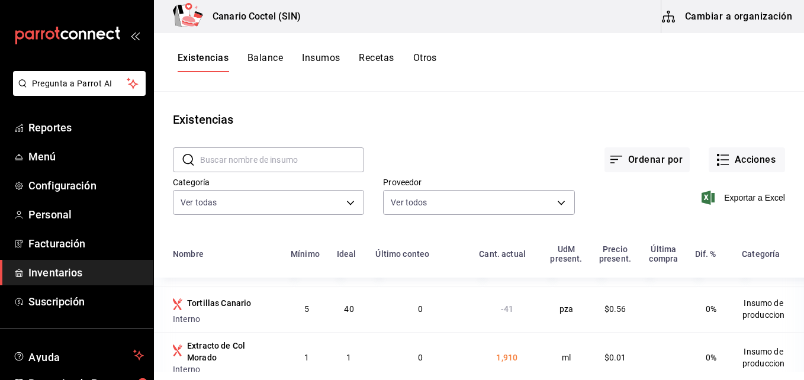
scroll to position [769, 0]
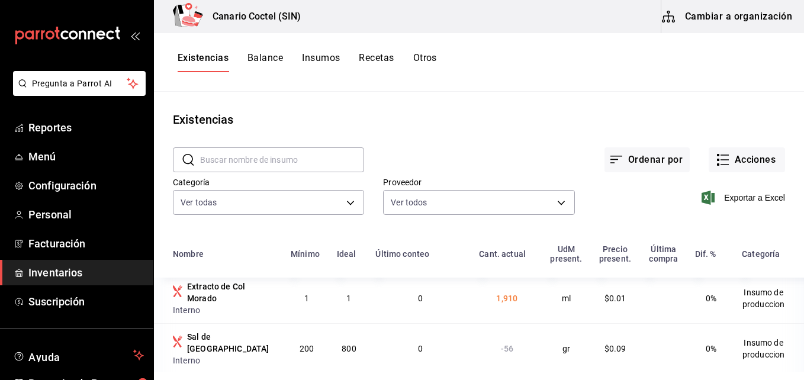
click at [228, 157] on input "text" at bounding box center [282, 160] width 164 height 24
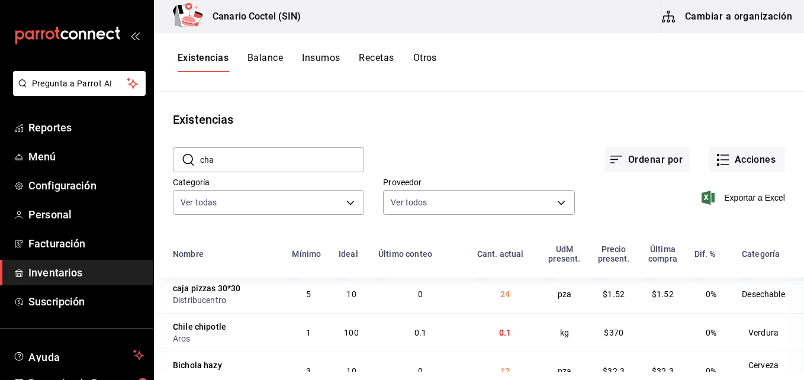
type input "chapata"
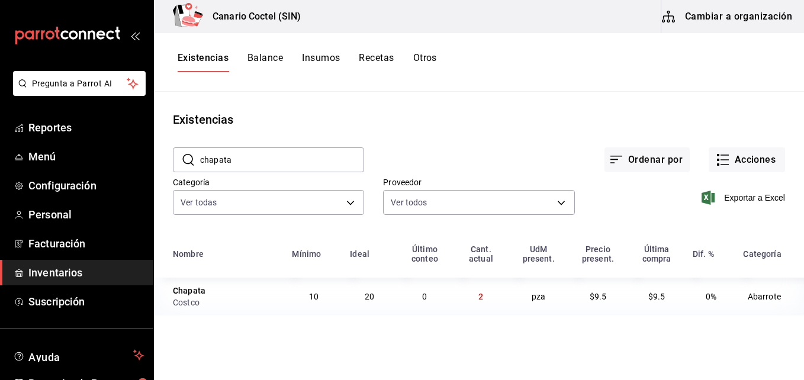
scroll to position [0, 0]
click at [283, 333] on main "Existencias ​ chapata ​ Ordenar por Acciones Categoría Ver todas Proveedor Ver …" at bounding box center [479, 232] width 650 height 280
click at [755, 161] on button "Acciones" at bounding box center [746, 159] width 76 height 25
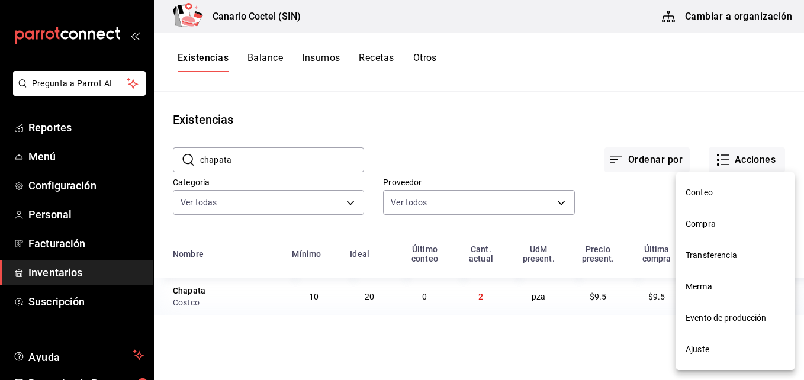
click at [709, 221] on span "Compra" at bounding box center [734, 224] width 99 height 12
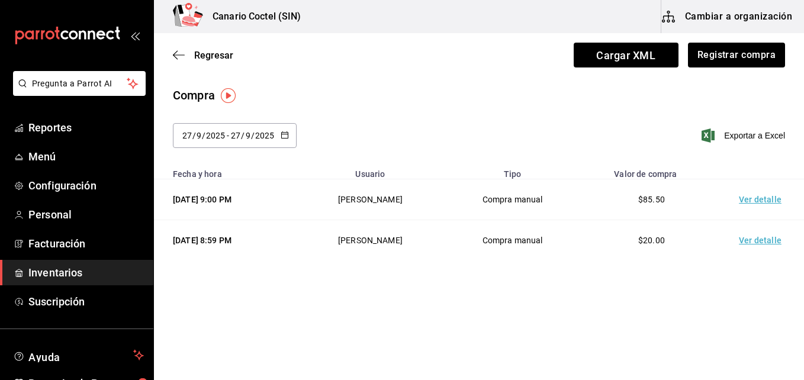
click at [758, 202] on td "Ver detalle" at bounding box center [762, 199] width 83 height 41
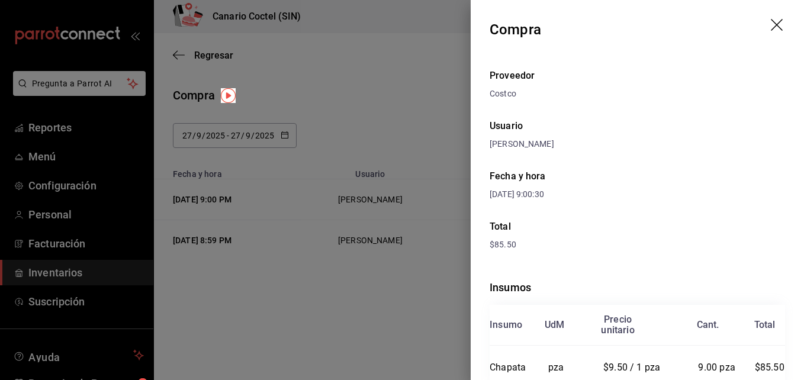
click at [391, 296] on div at bounding box center [402, 190] width 804 height 380
